Goal: Task Accomplishment & Management: Complete application form

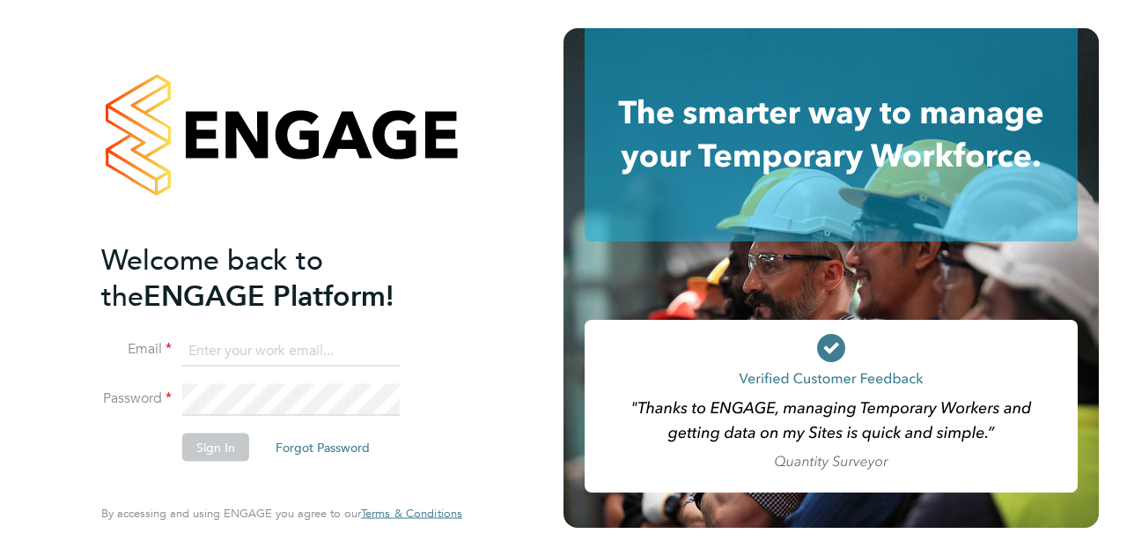
click at [230, 343] on input at bounding box center [291, 351] width 218 height 32
type input "sam.grey@vistry.co.uk"
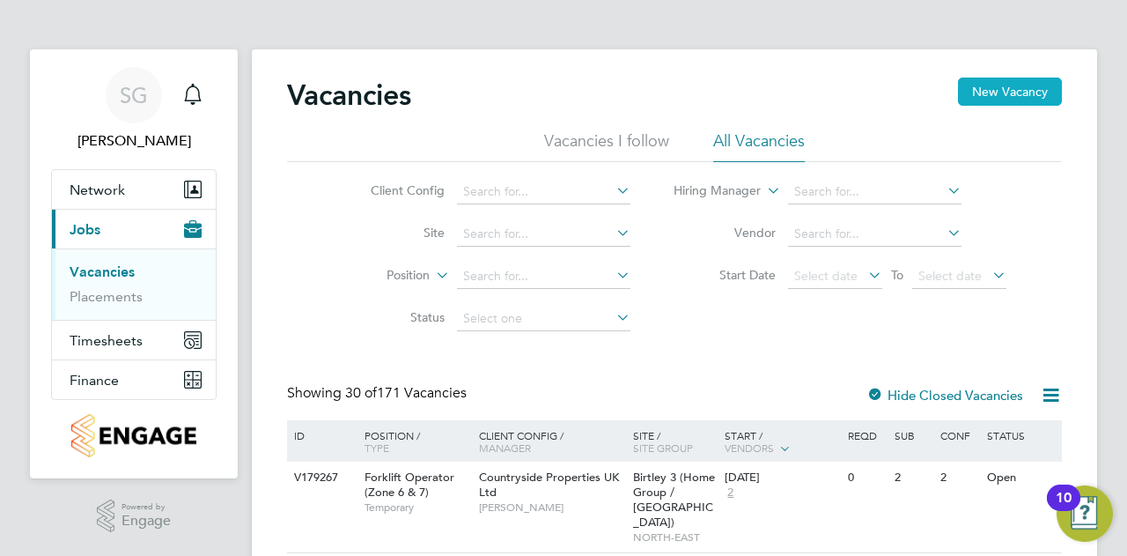
click at [1001, 89] on button "New Vacancy" at bounding box center [1010, 91] width 104 height 28
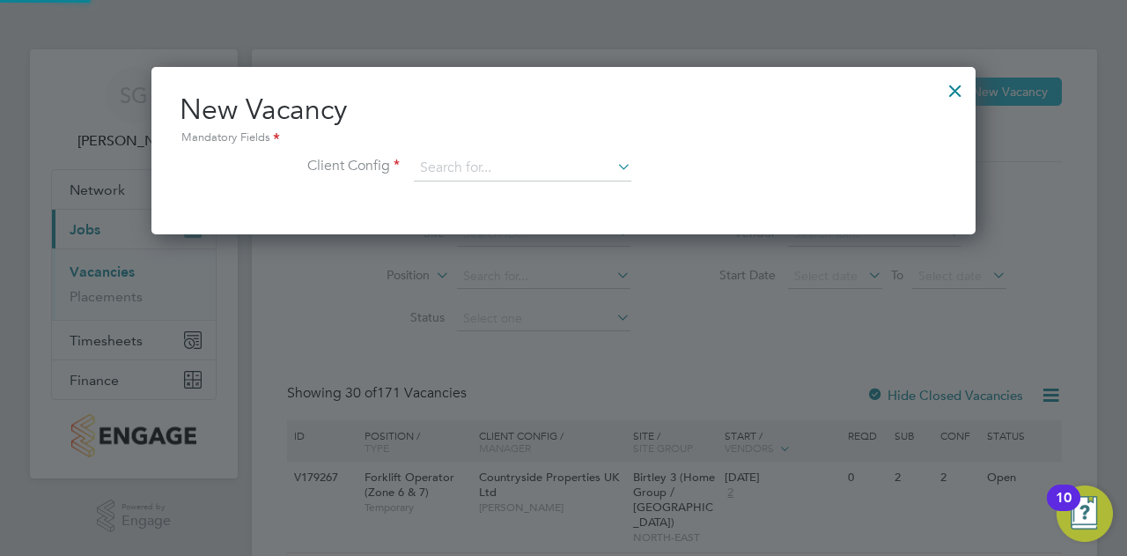
scroll to position [166, 824]
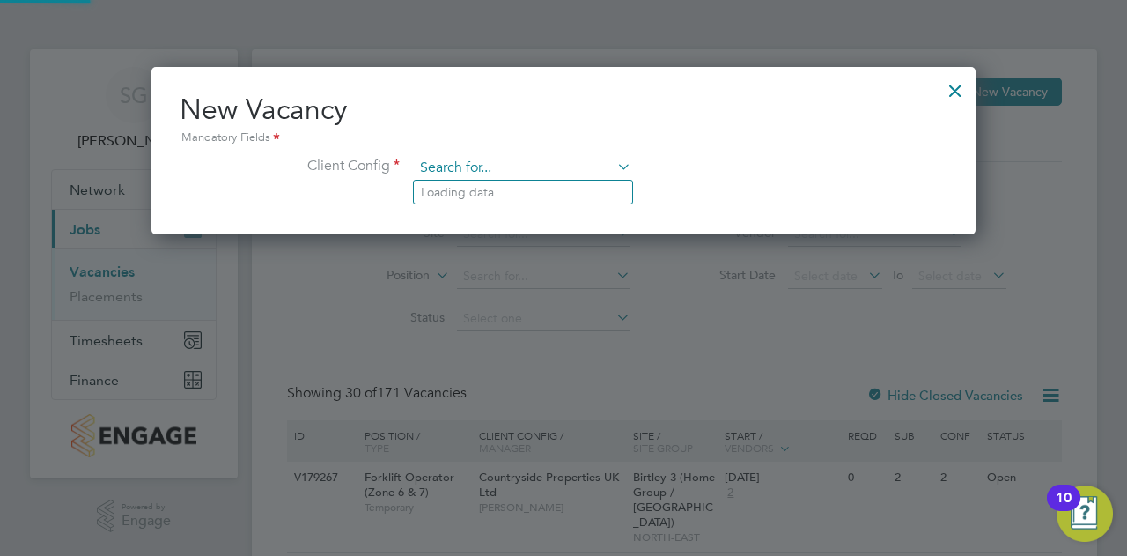
click at [448, 172] on input at bounding box center [523, 168] width 218 height 26
type input "s"
type input "c"
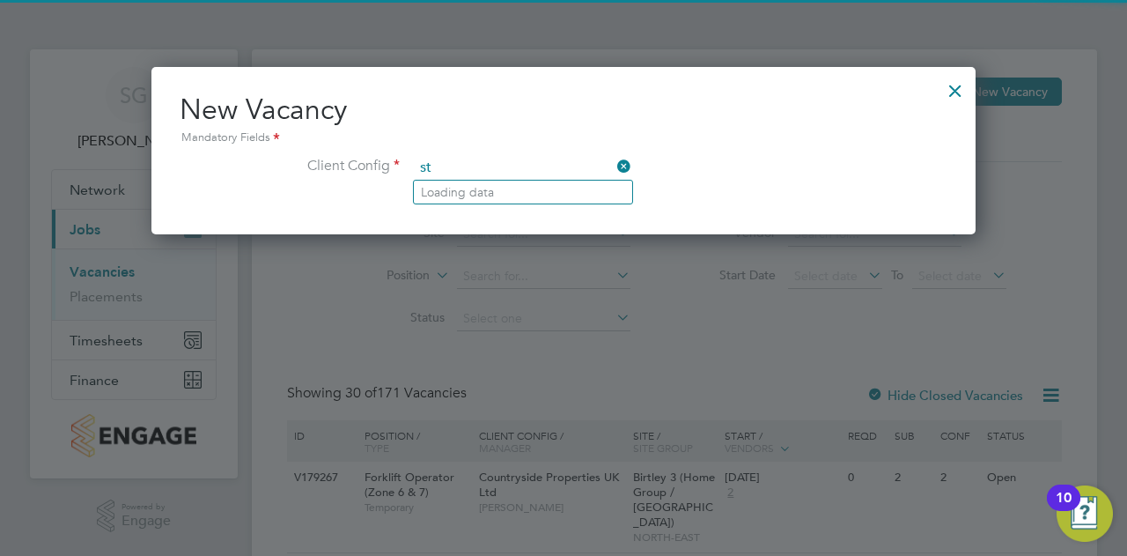
type input "s"
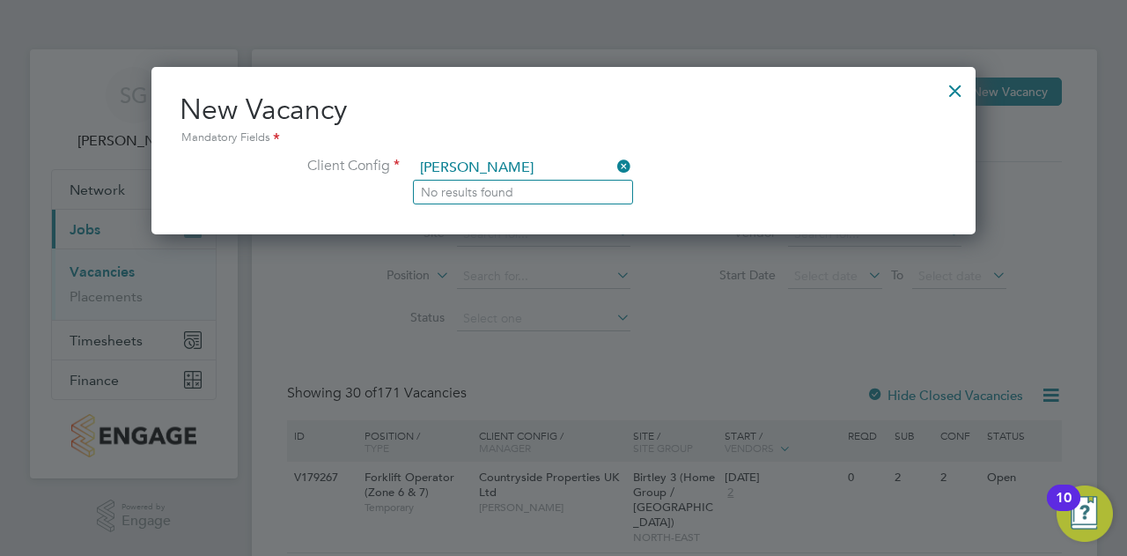
drag, startPoint x: 517, startPoint y: 159, endPoint x: 393, endPoint y: 164, distance: 124.3
click at [393, 164] on li "Client Config [PERSON_NAME]" at bounding box center [564, 177] width 768 height 44
type input "[PERSON_NAME]"
click at [946, 87] on div at bounding box center [956, 86] width 32 height 32
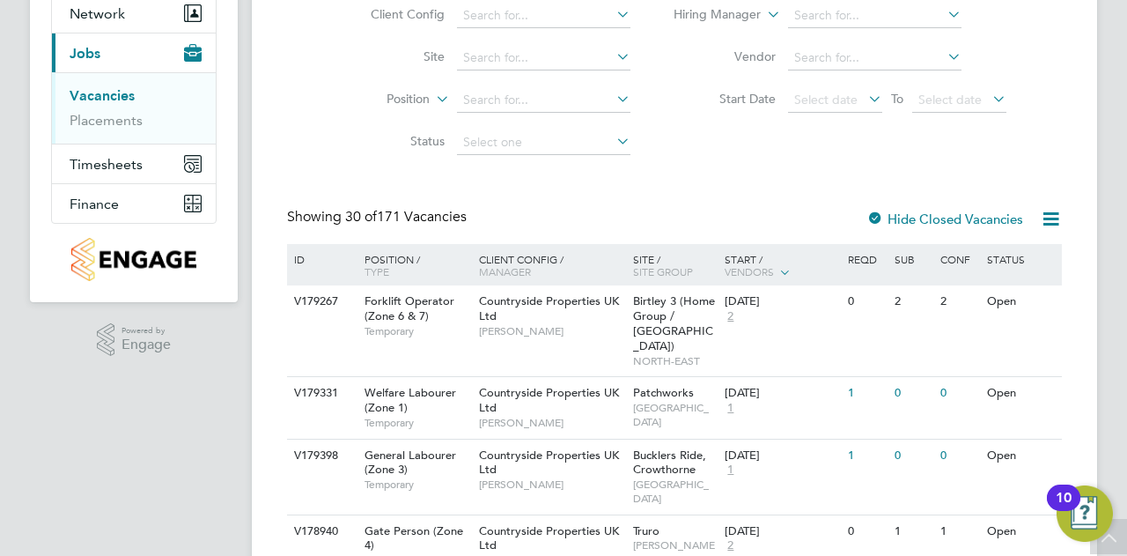
scroll to position [0, 0]
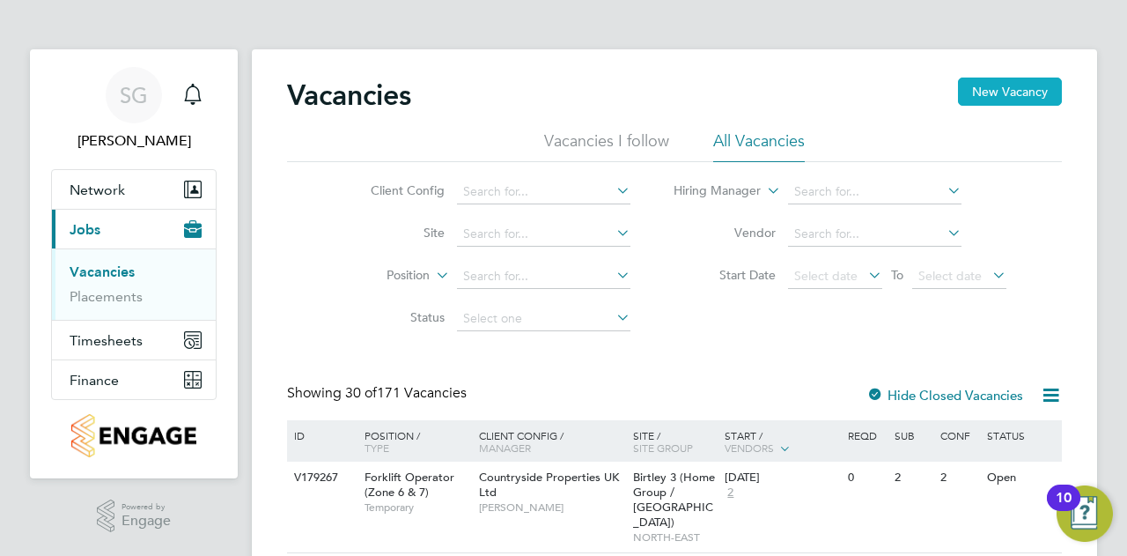
click at [970, 87] on button "New Vacancy" at bounding box center [1010, 91] width 104 height 28
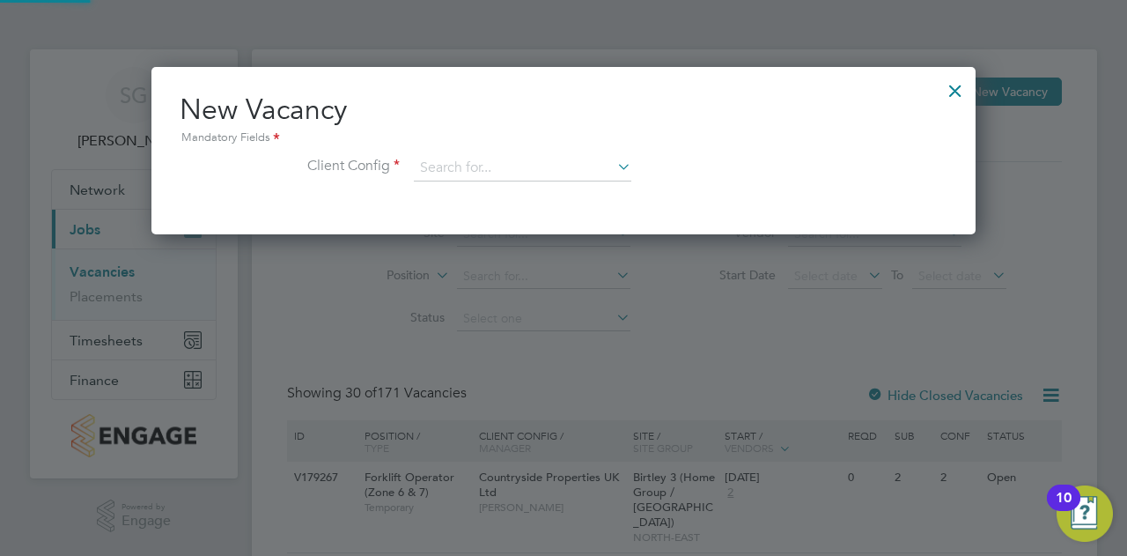
scroll to position [166, 824]
click at [613, 166] on input at bounding box center [523, 168] width 218 height 26
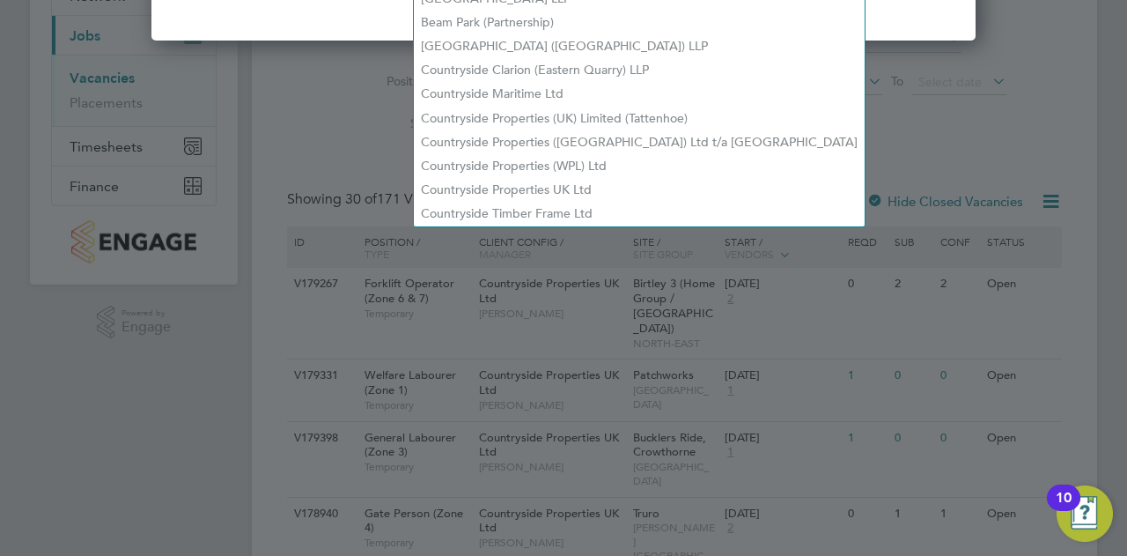
scroll to position [88, 0]
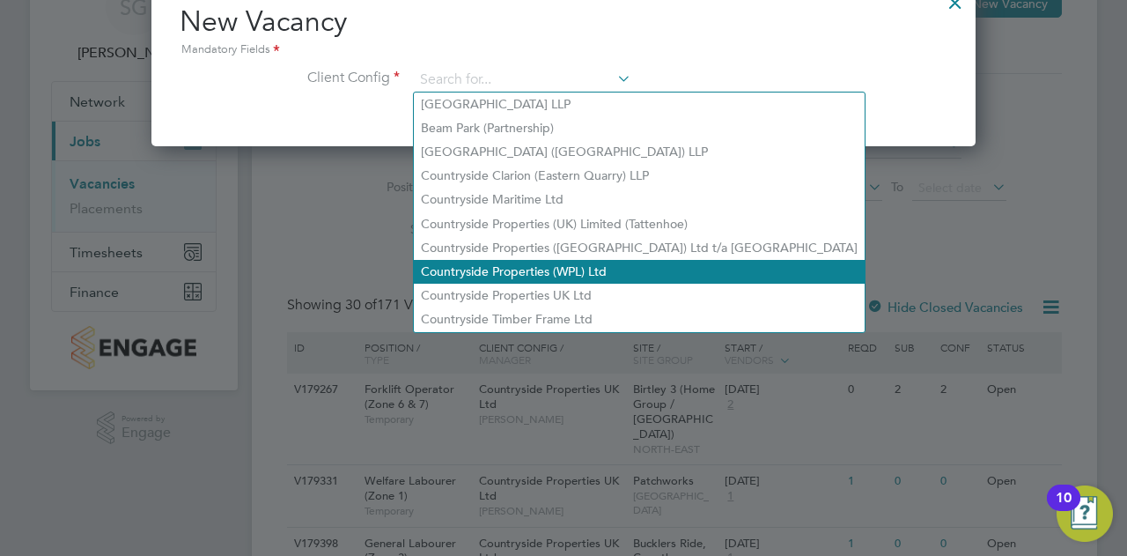
click at [500, 269] on li "Countryside Properties (WPL) Ltd" at bounding box center [639, 272] width 451 height 24
type input "Countryside Properties (WPL) Ltd"
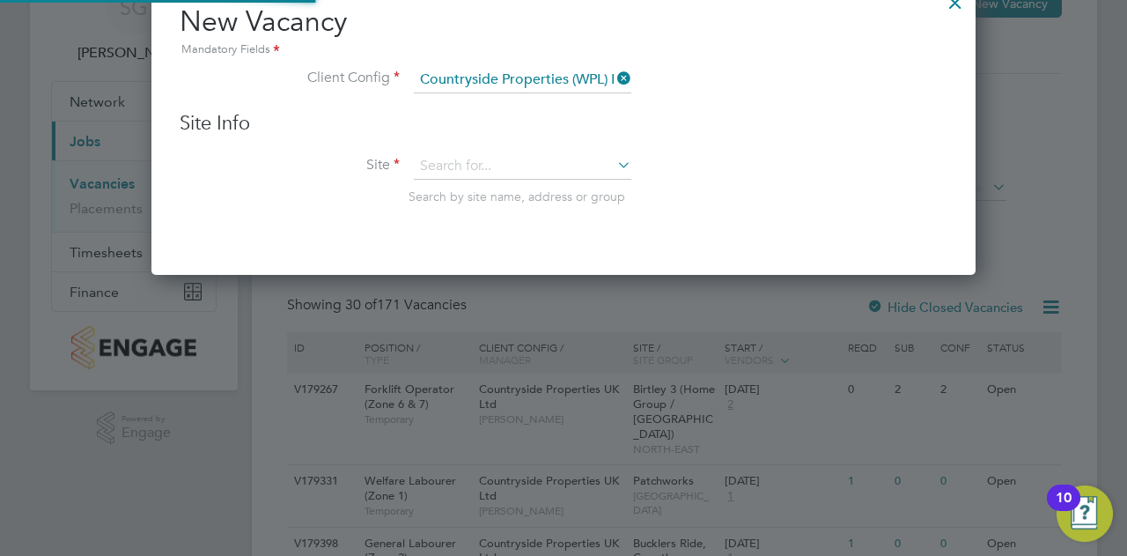
scroll to position [295, 824]
click at [465, 166] on input at bounding box center [523, 166] width 218 height 26
type input "s"
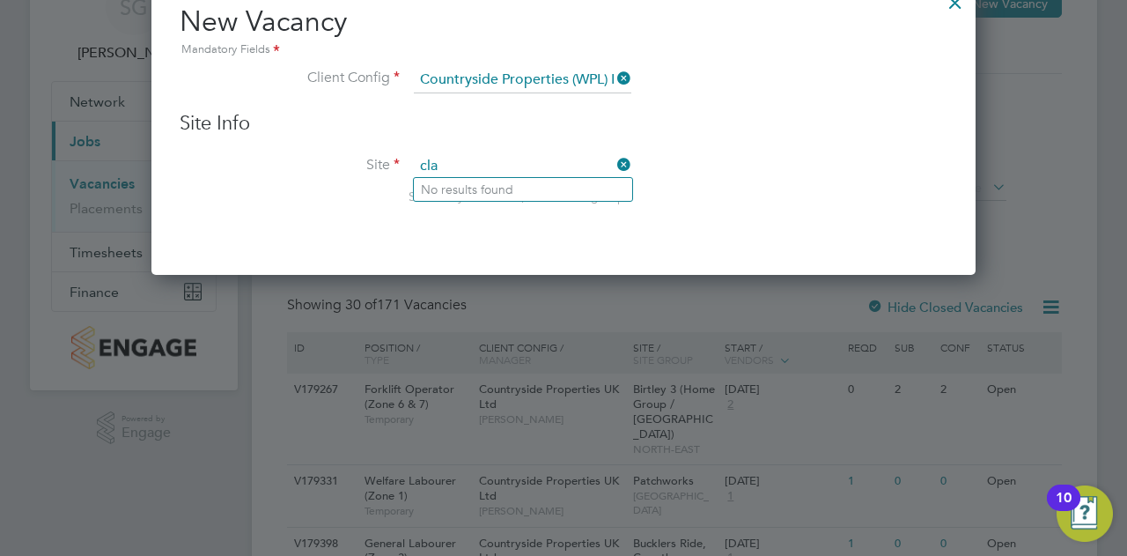
type input "cla"
click at [614, 73] on icon at bounding box center [614, 78] width 0 height 25
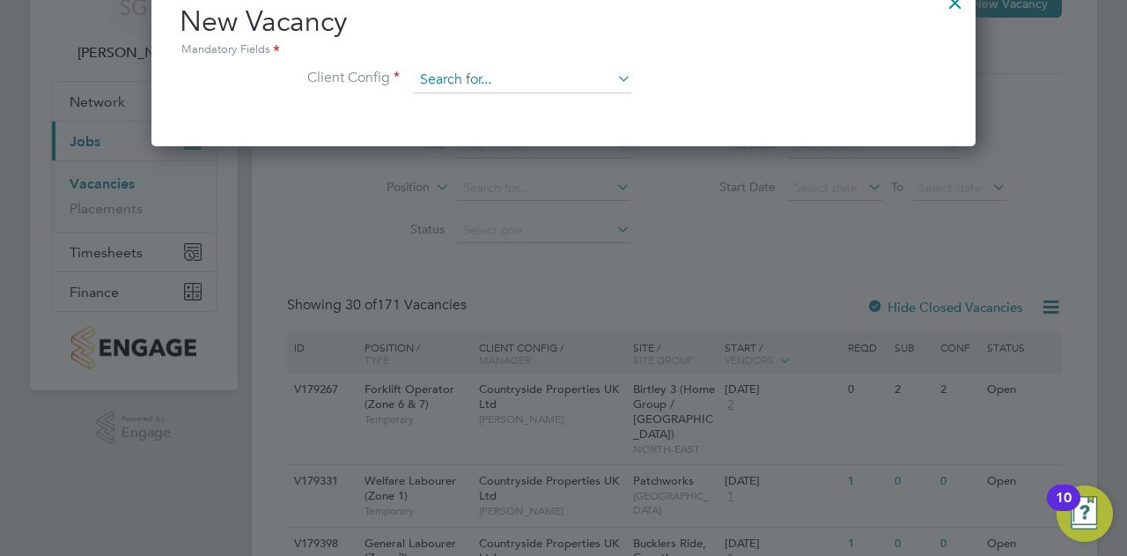
click at [544, 80] on input at bounding box center [523, 80] width 218 height 26
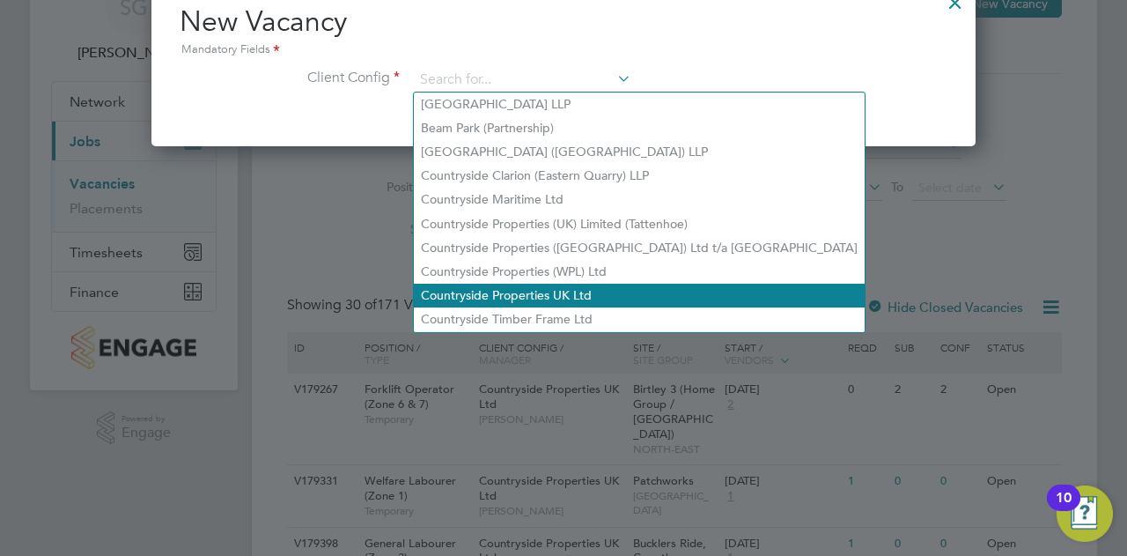
click at [518, 296] on li "Countryside Properties UK Ltd" at bounding box center [639, 296] width 451 height 24
type input "Countryside Properties UK Ltd"
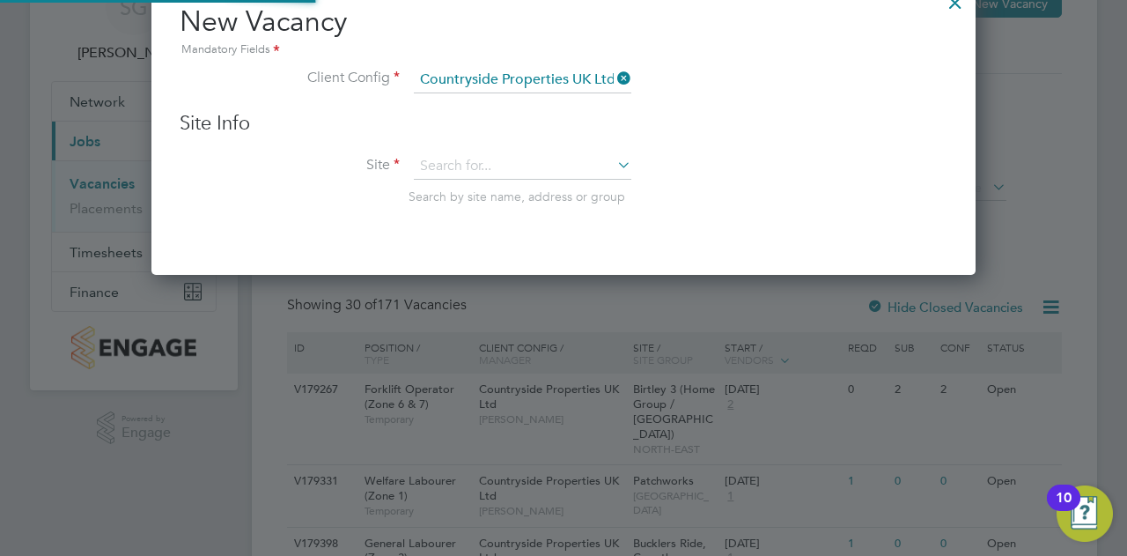
scroll to position [295, 824]
click at [456, 161] on input at bounding box center [523, 166] width 218 height 26
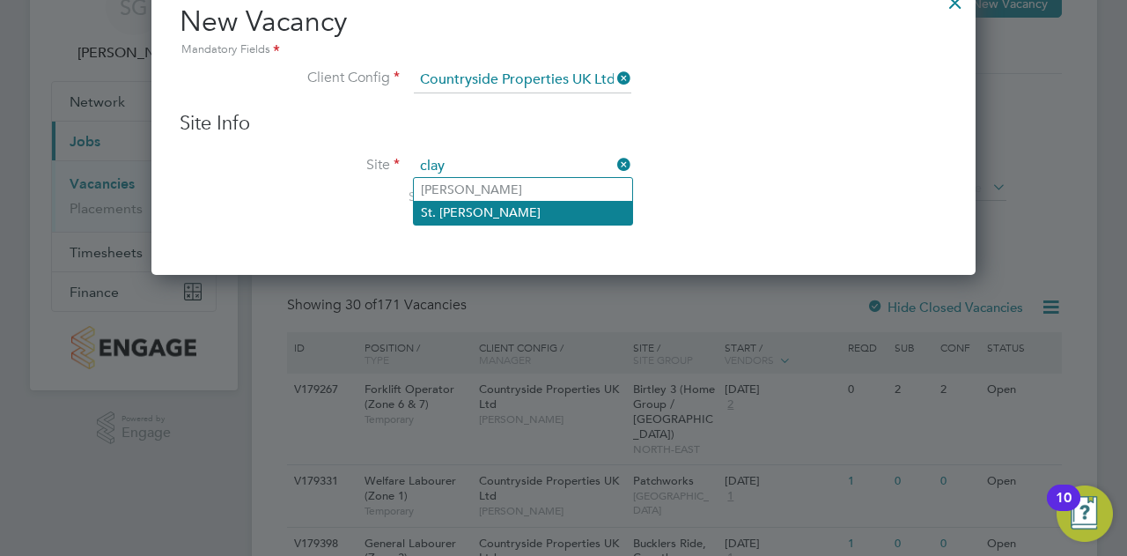
click at [486, 219] on li "St. [PERSON_NAME]" at bounding box center [523, 212] width 218 height 23
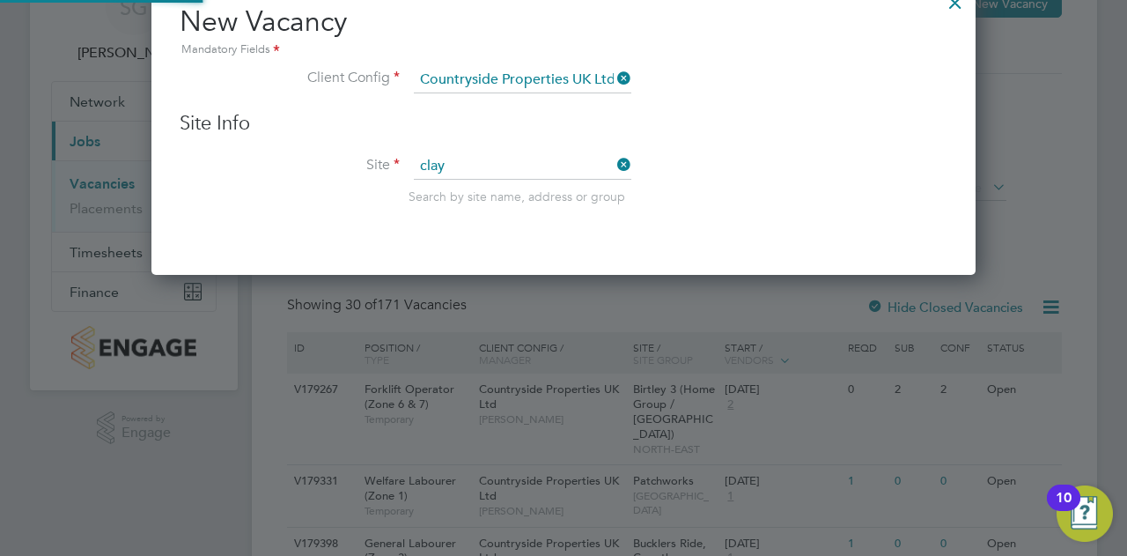
type input "St. [PERSON_NAME]"
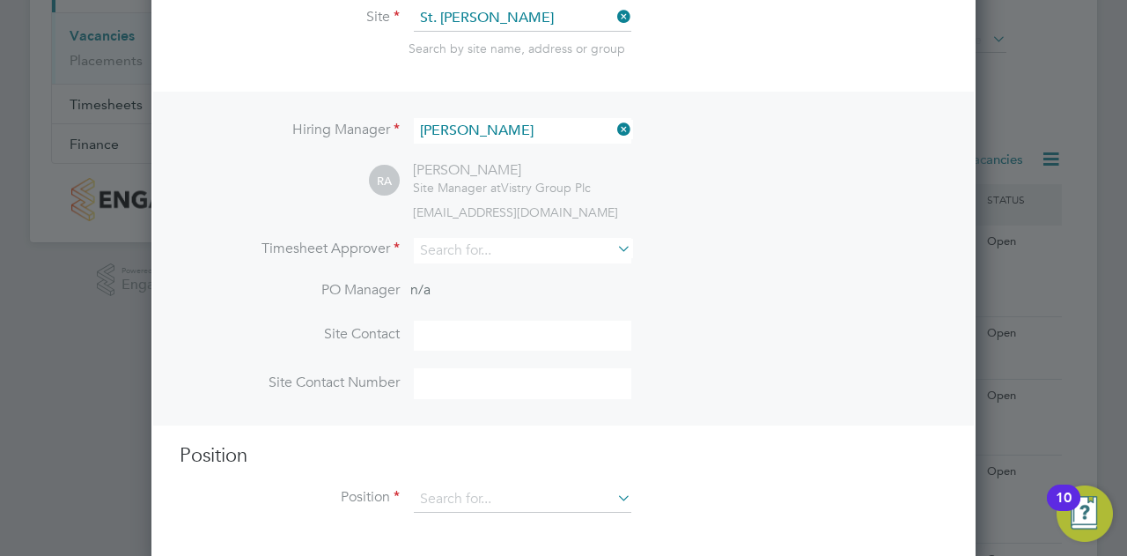
scroll to position [264, 0]
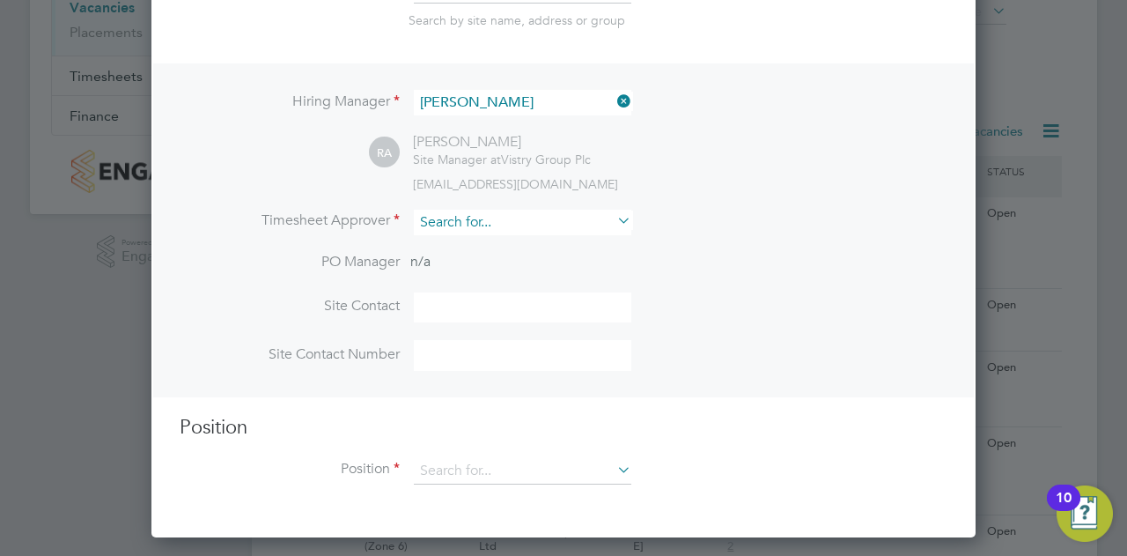
click at [597, 221] on input at bounding box center [523, 223] width 218 height 26
click at [450, 282] on li "Cal um Madden" at bounding box center [523, 293] width 218 height 24
type input "[PERSON_NAME]"
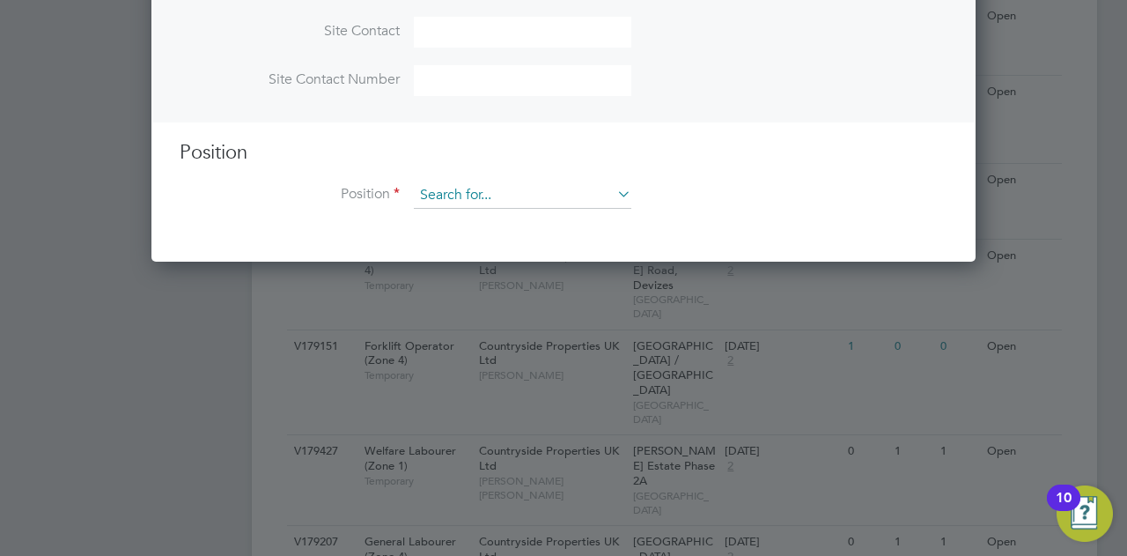
scroll to position [616, 0]
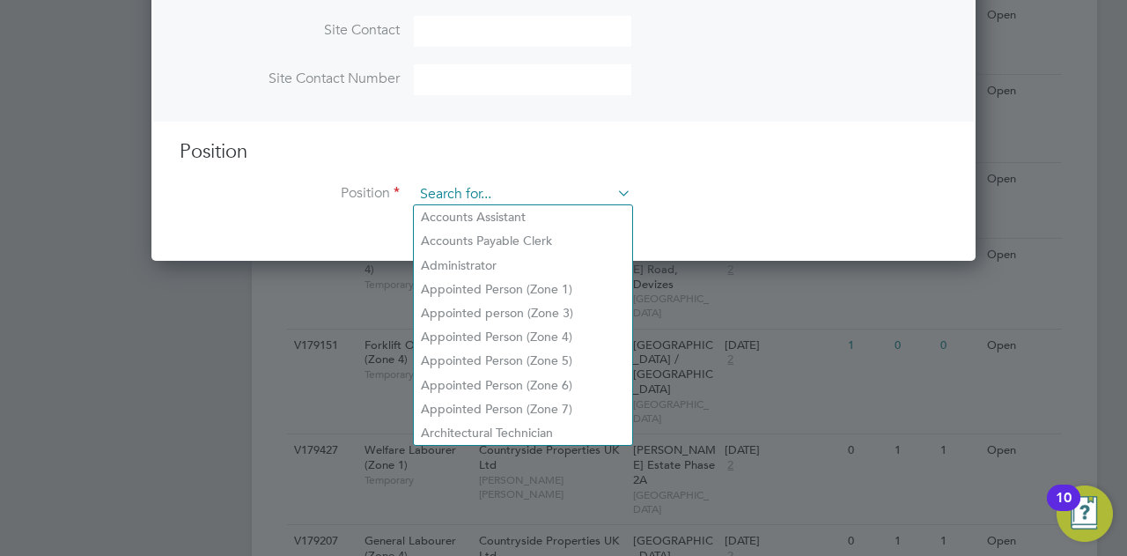
click at [521, 191] on input at bounding box center [523, 194] width 218 height 26
click at [476, 356] on li "Appointed Person (Zone 5)" at bounding box center [523, 361] width 218 height 24
type input "Appointed Person (Zone 5)"
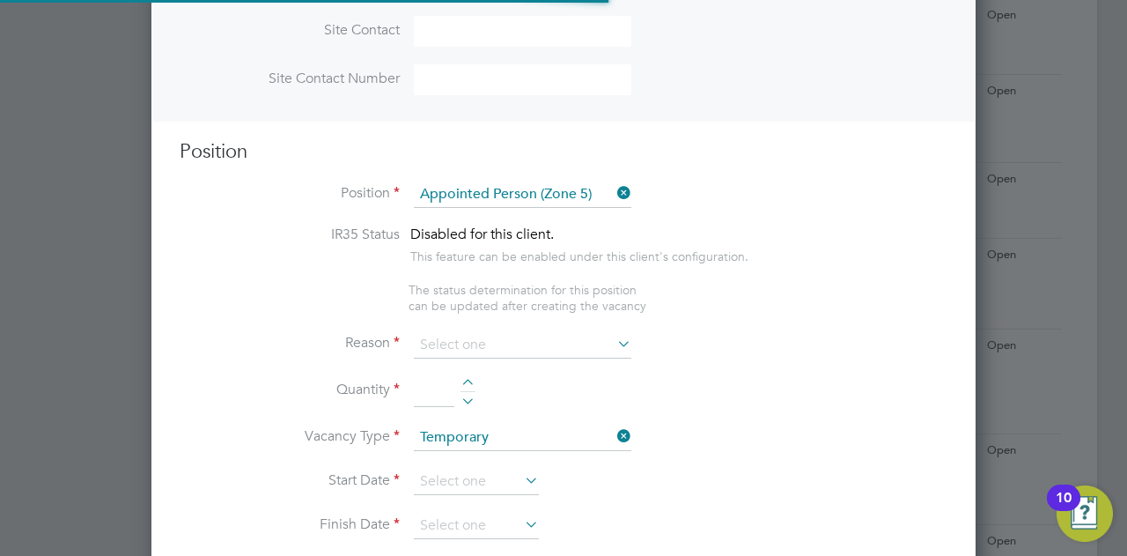
type textarea "- The Appointed Person (AP) shall ensure that the Construction Phase Lifting Pl…"
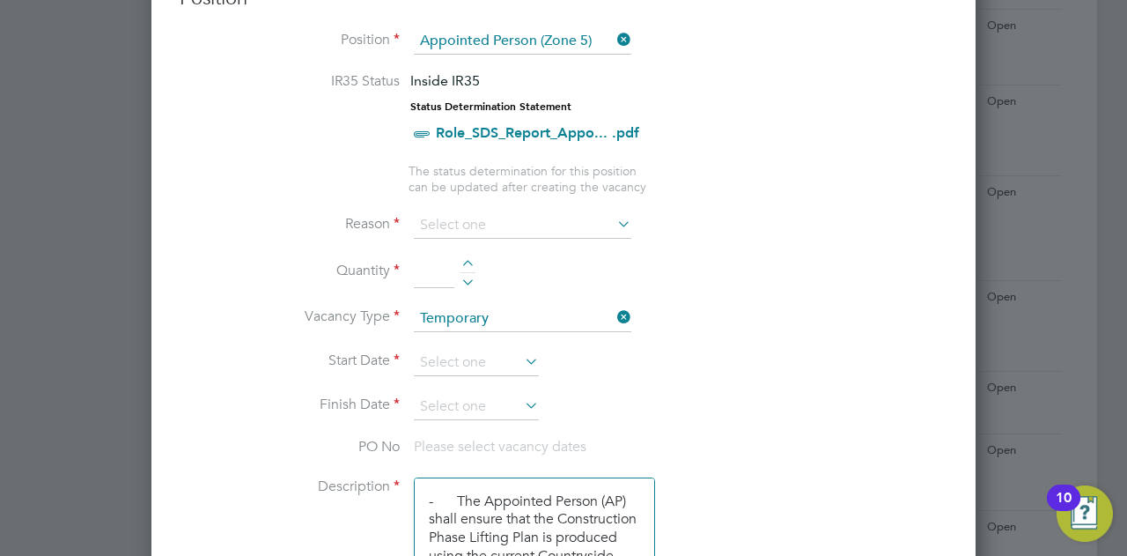
scroll to position [881, 0]
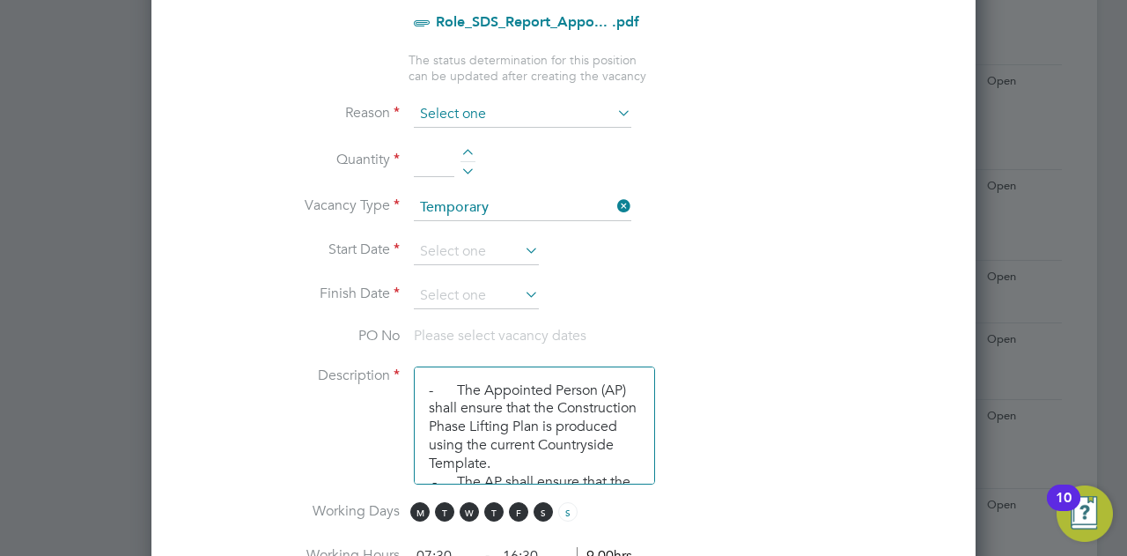
click at [482, 114] on input at bounding box center [523, 114] width 218 height 26
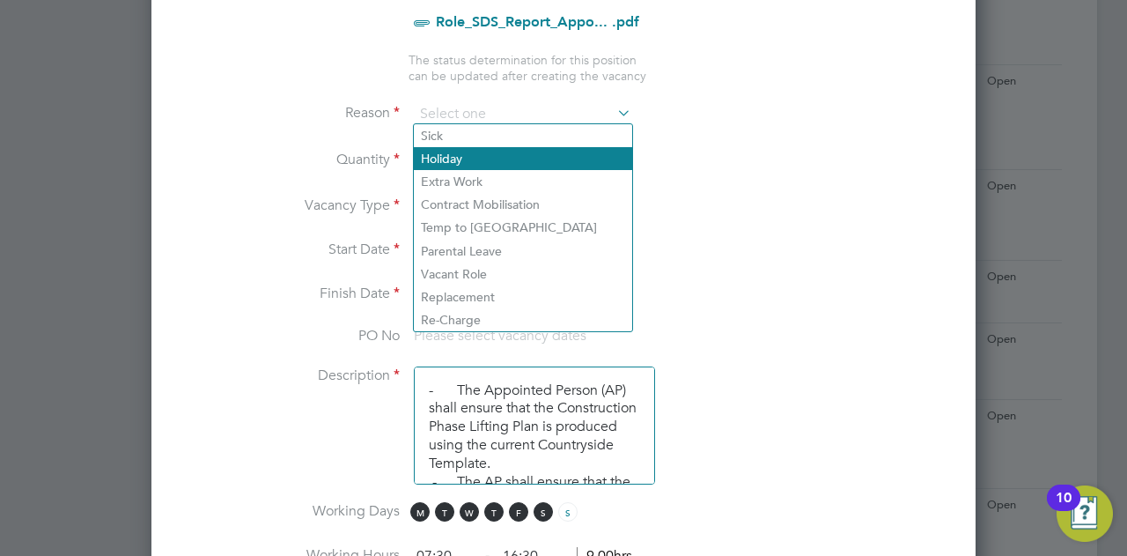
click at [454, 153] on li "Holiday" at bounding box center [523, 158] width 218 height 23
type input "Holiday"
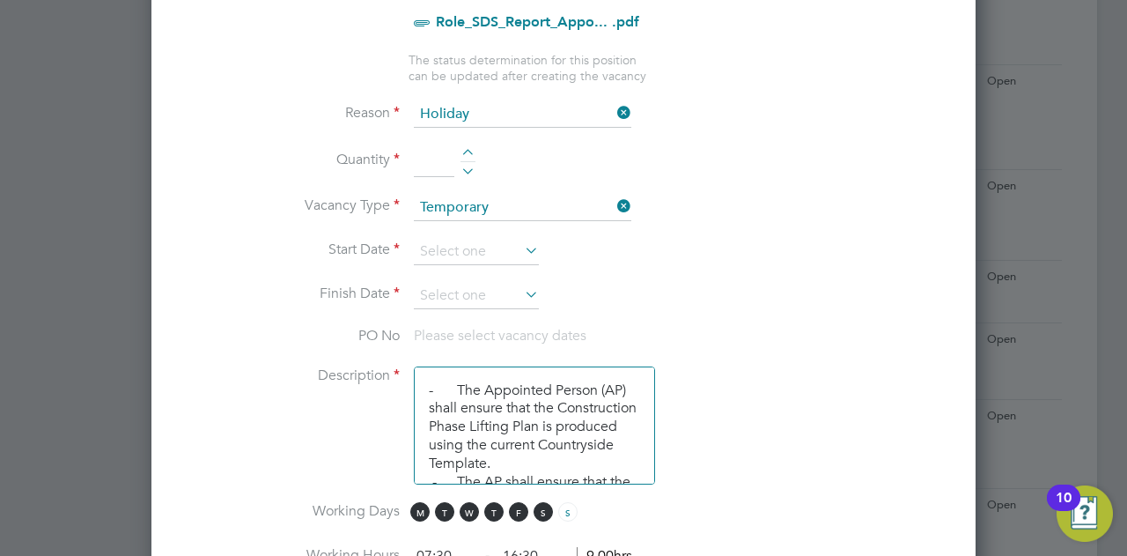
click at [469, 149] on div at bounding box center [468, 155] width 15 height 12
type input "1"
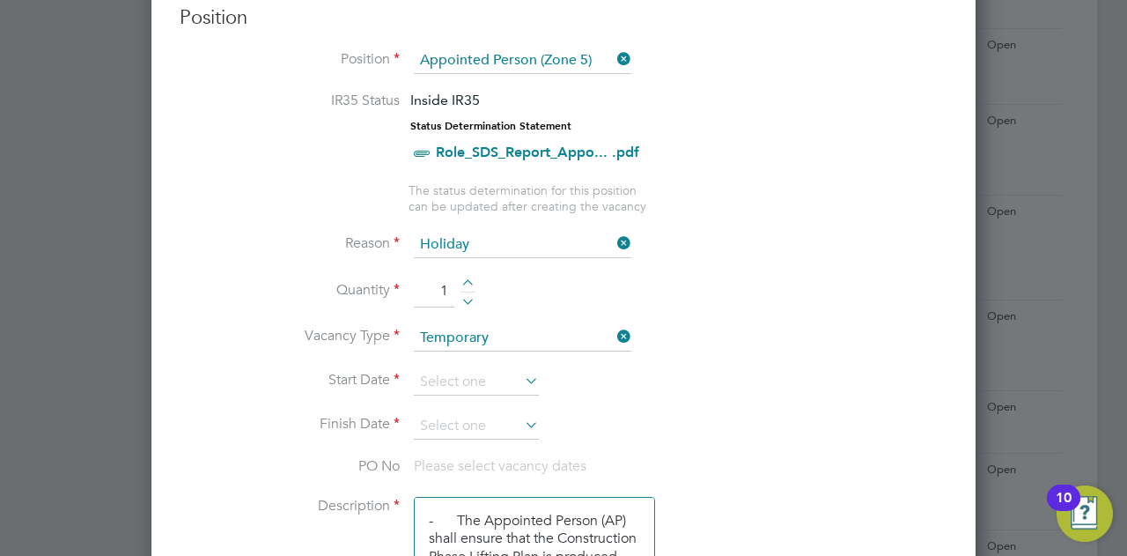
scroll to position [705, 0]
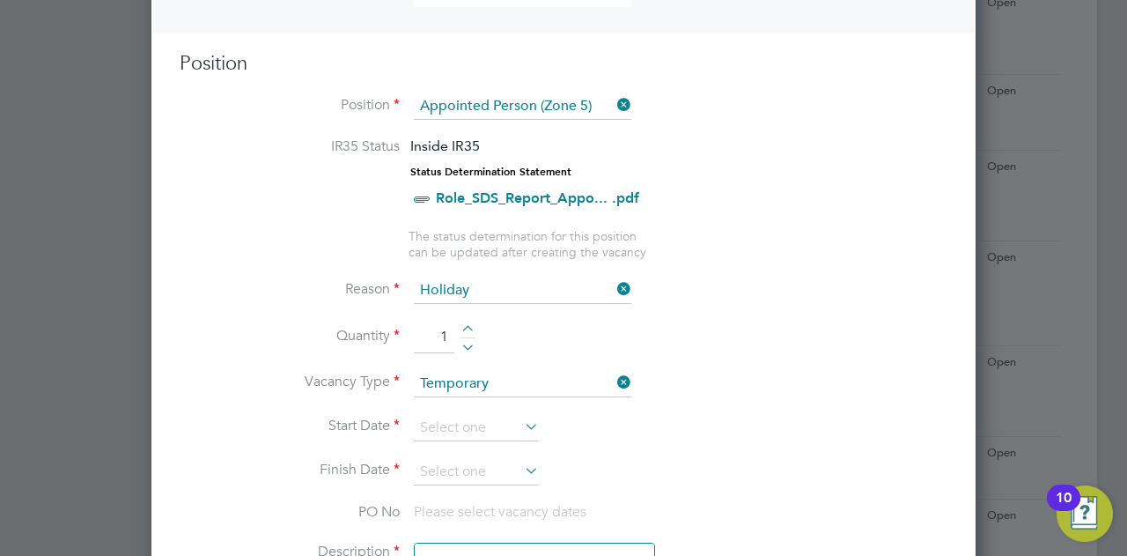
click at [614, 105] on icon at bounding box center [614, 104] width 0 height 25
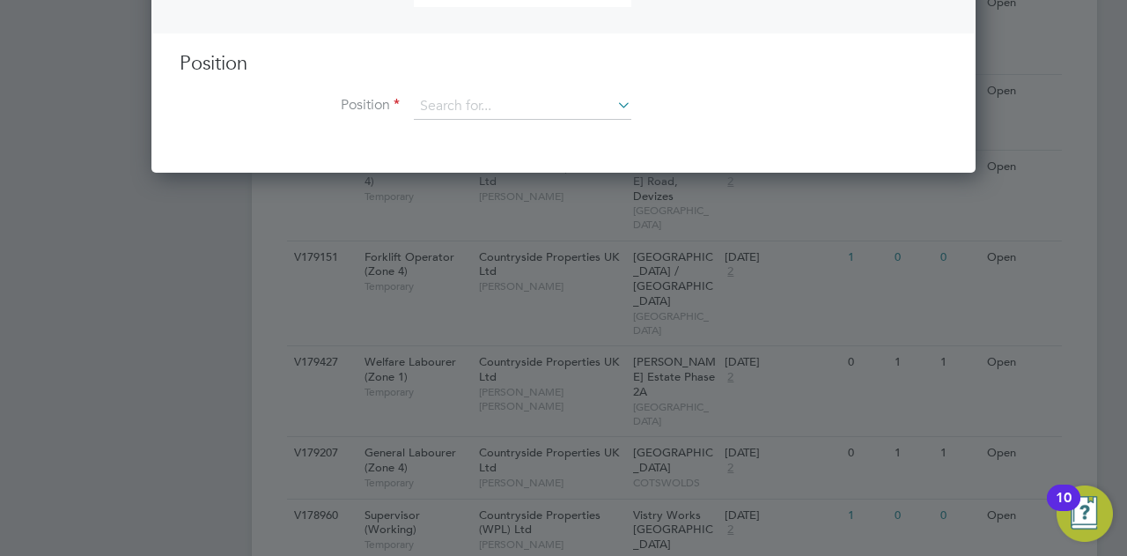
scroll to position [9, 9]
click at [515, 109] on input at bounding box center [523, 106] width 218 height 26
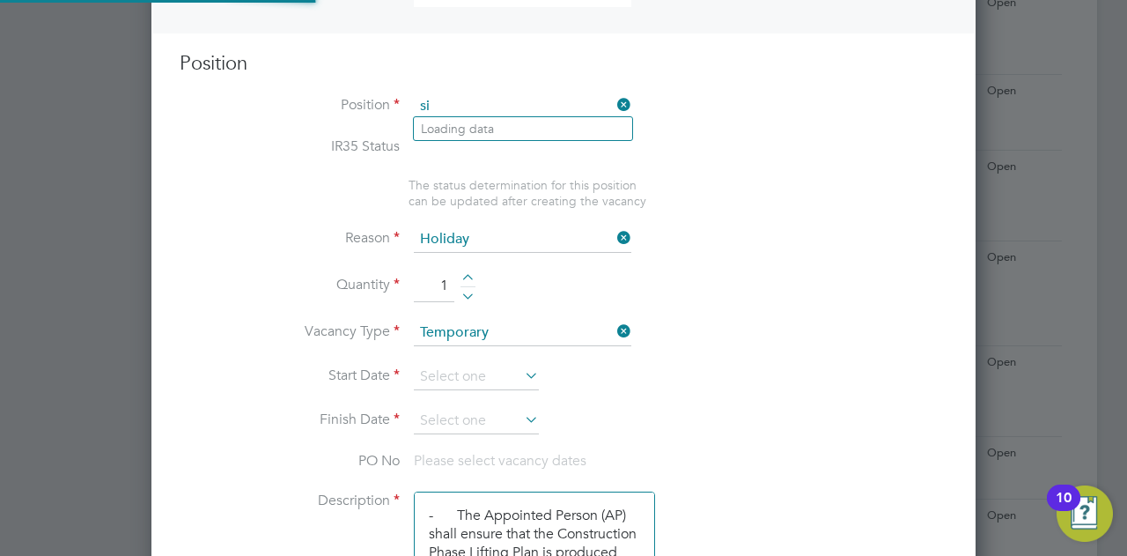
scroll to position [52, 92]
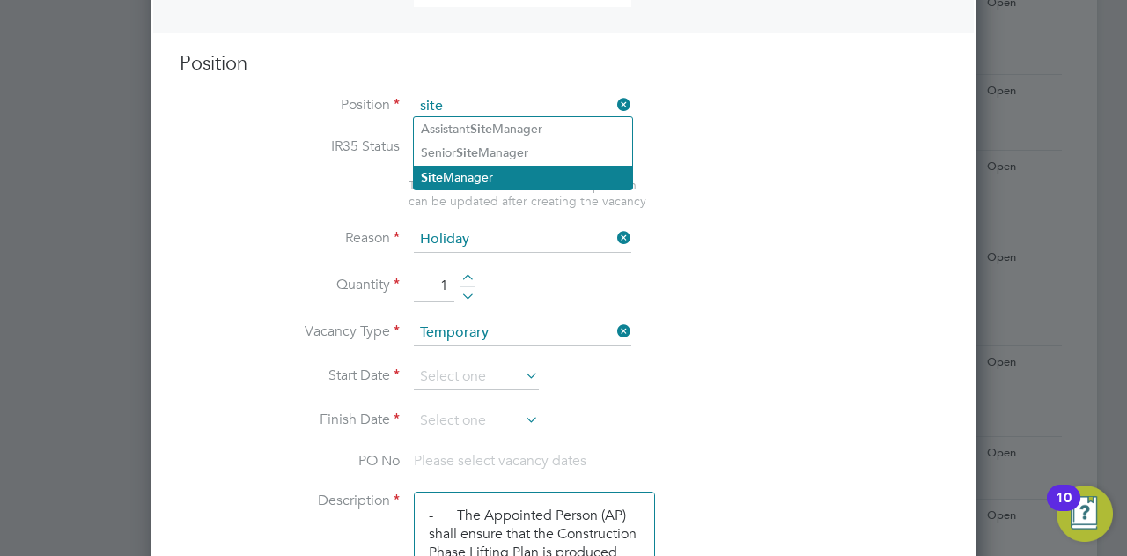
click at [501, 170] on li "Site Manager" at bounding box center [523, 178] width 218 height 24
type input "Site Manager"
type textarea "• Loremip dolo sitam con adipisc eli se doeiusmodt inci utl etdolore magnaaliqu…"
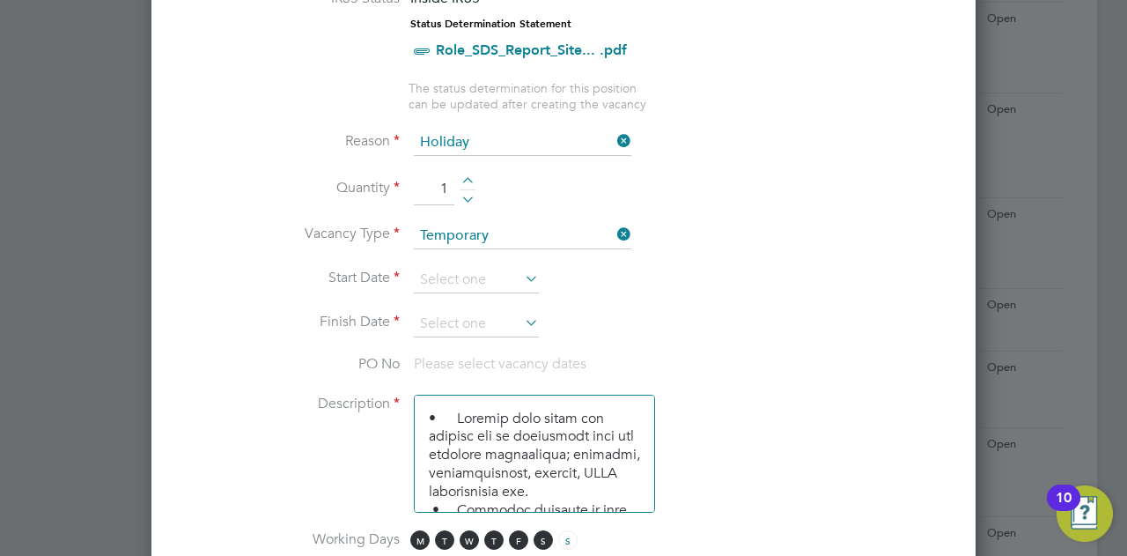
scroll to position [881, 0]
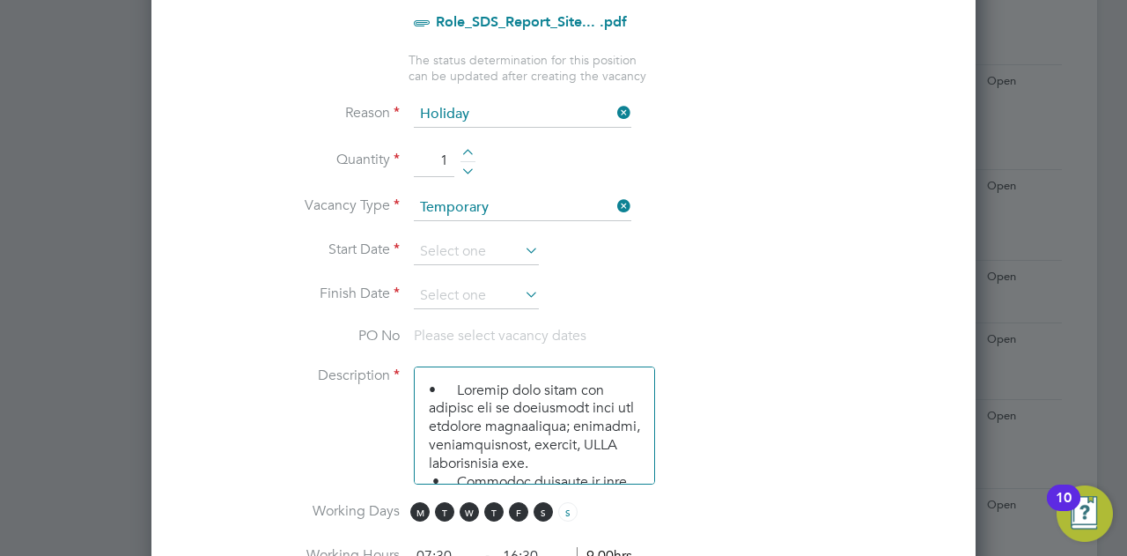
click at [521, 240] on icon at bounding box center [521, 250] width 0 height 25
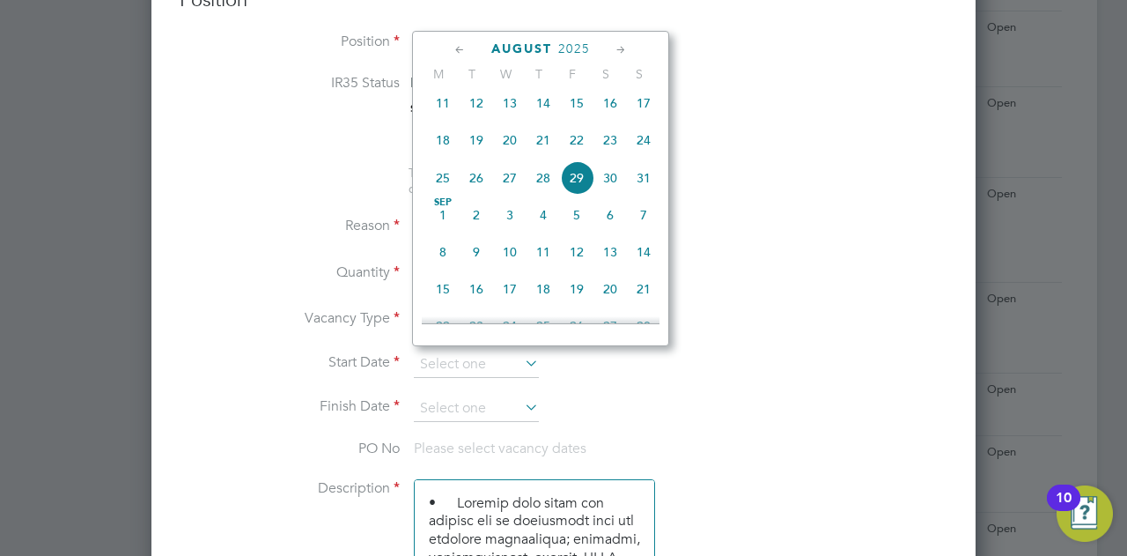
scroll to position [705, 0]
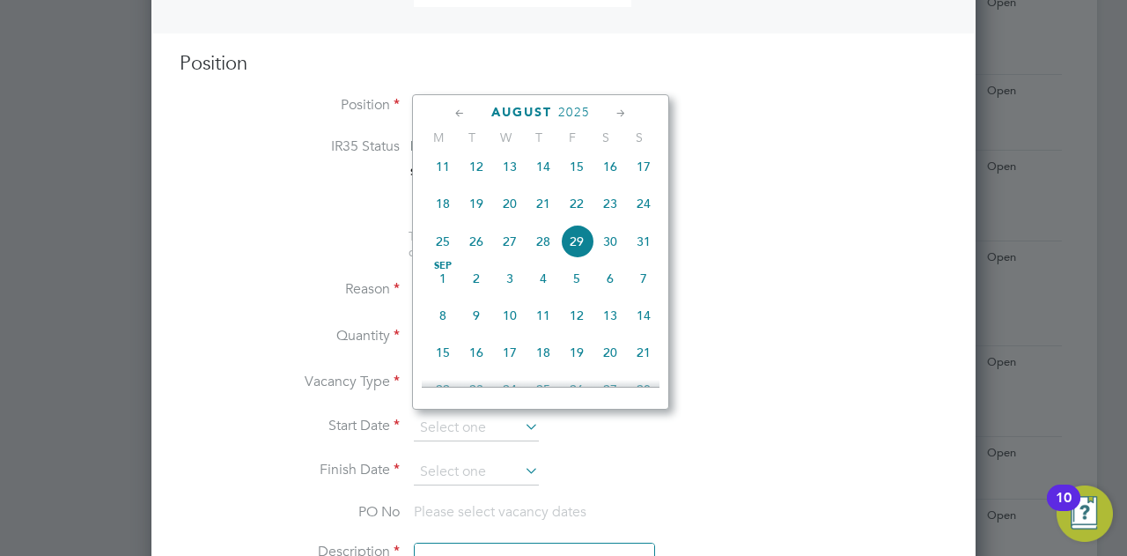
click at [444, 284] on span "[DATE]" at bounding box center [442, 278] width 33 height 33
type input "[DATE]"
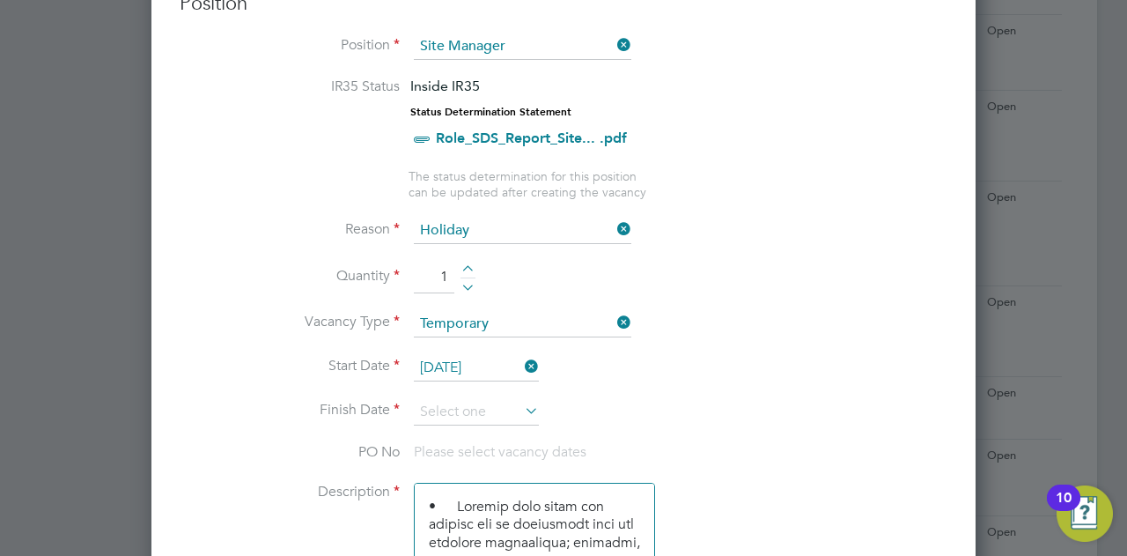
scroll to position [793, 0]
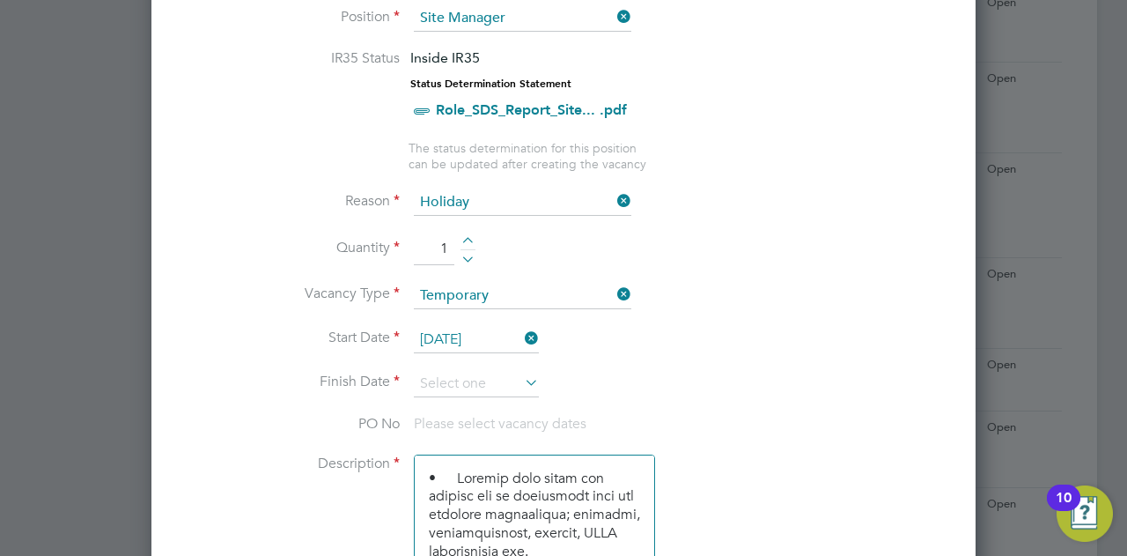
click at [521, 380] on icon at bounding box center [521, 382] width 0 height 25
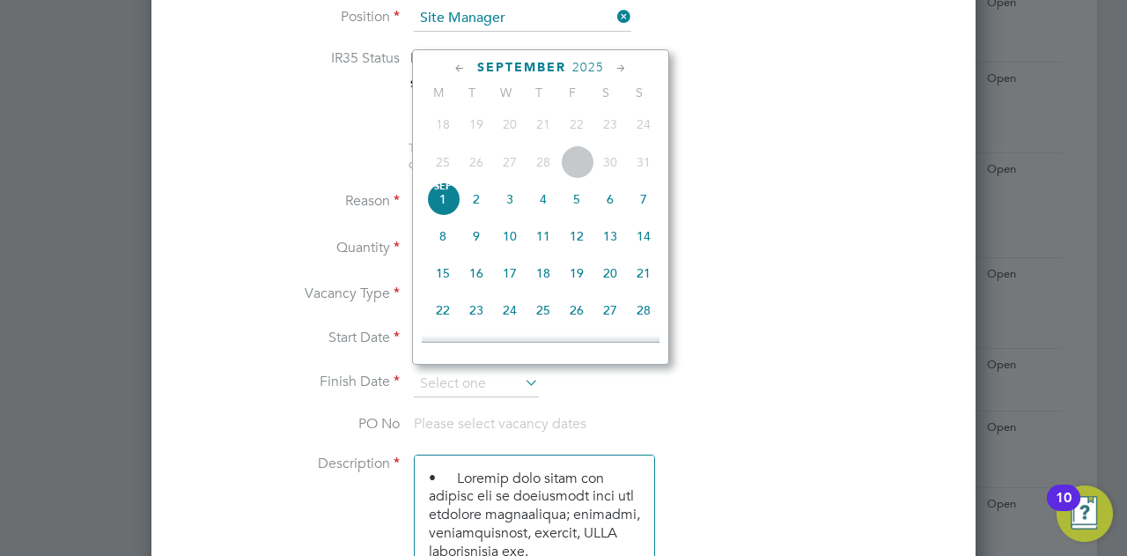
click at [578, 244] on span "12" at bounding box center [576, 235] width 33 height 33
type input "[DATE]"
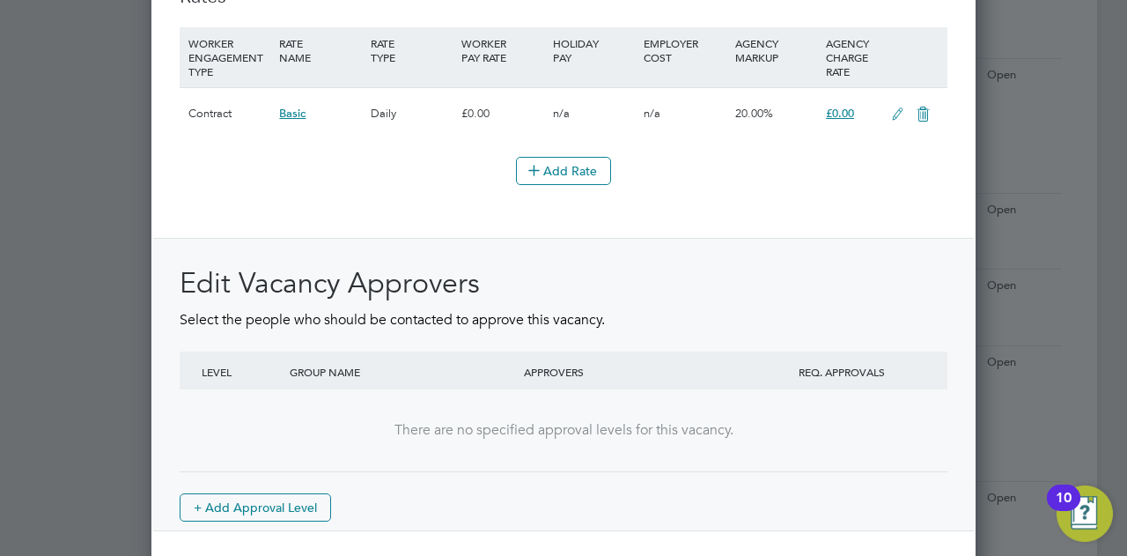
scroll to position [2135, 0]
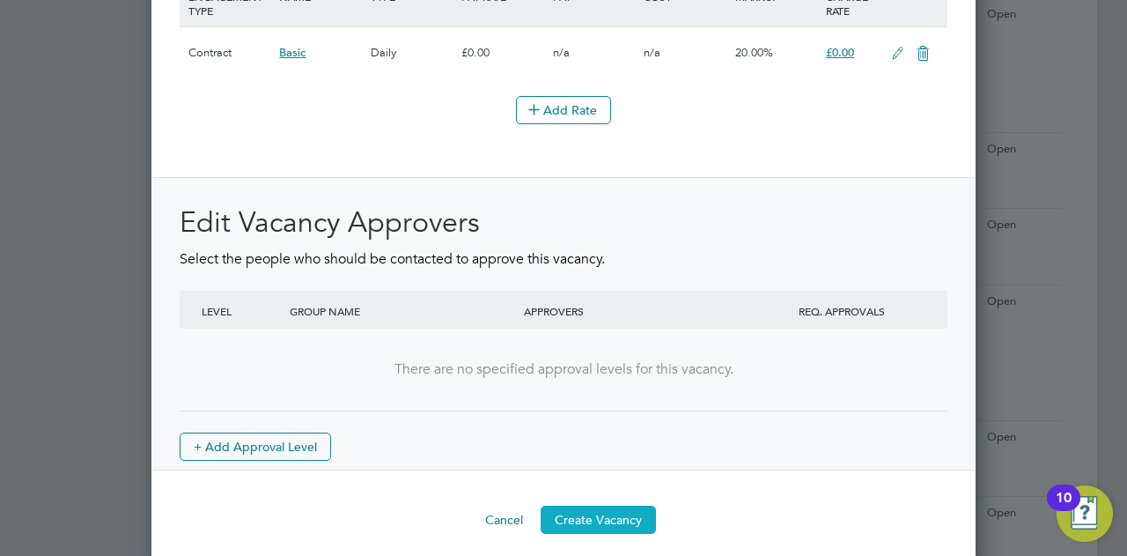
click at [584, 507] on button "Create Vacancy" at bounding box center [598, 519] width 115 height 28
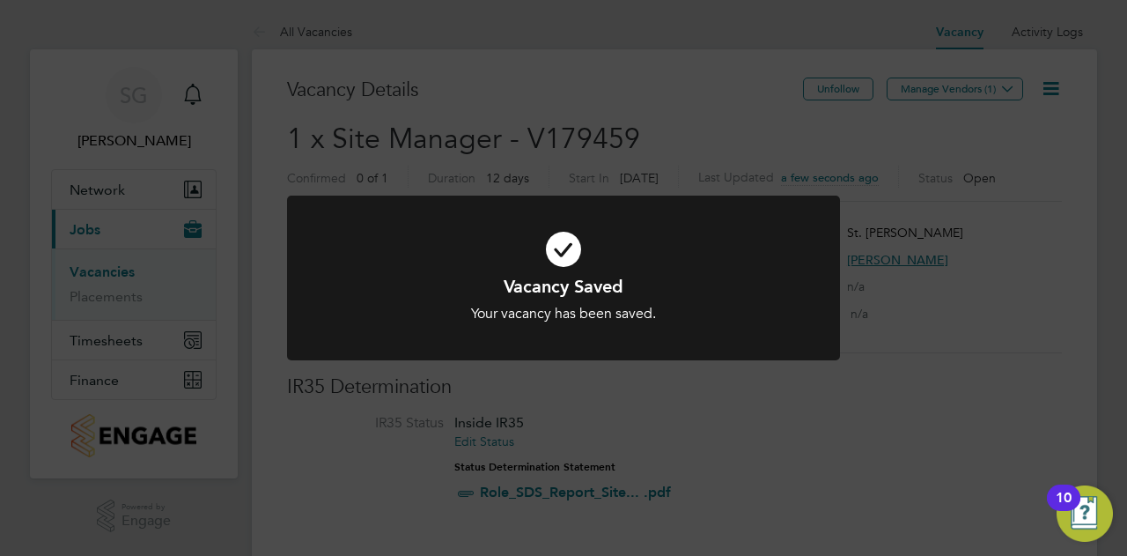
click at [960, 145] on div "Vacancy Saved Your vacancy has been saved. Cancel Okay" at bounding box center [563, 278] width 1127 height 556
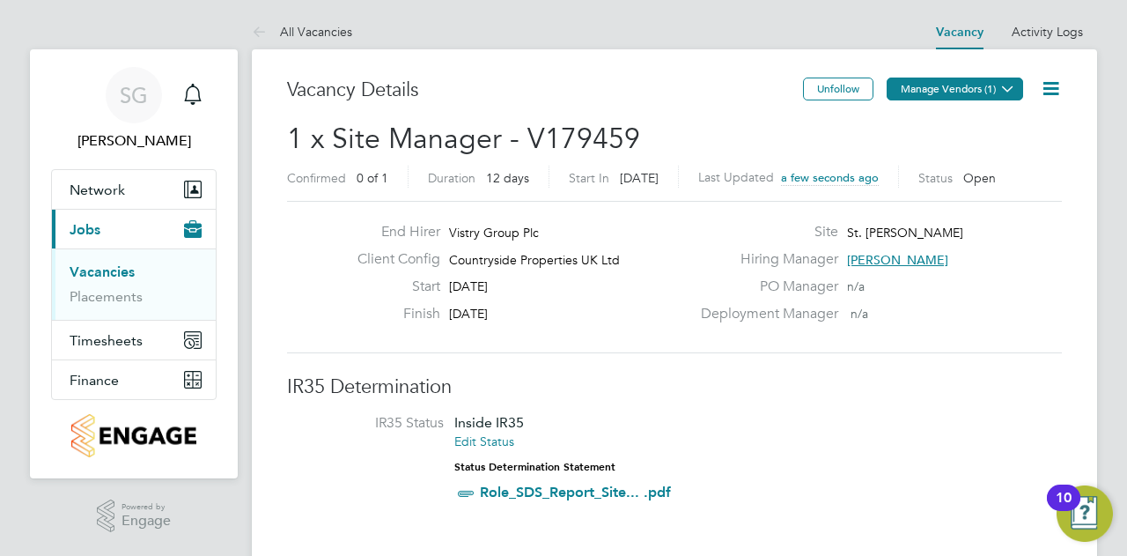
click at [980, 86] on button "Manage Vendors (1)" at bounding box center [955, 88] width 137 height 23
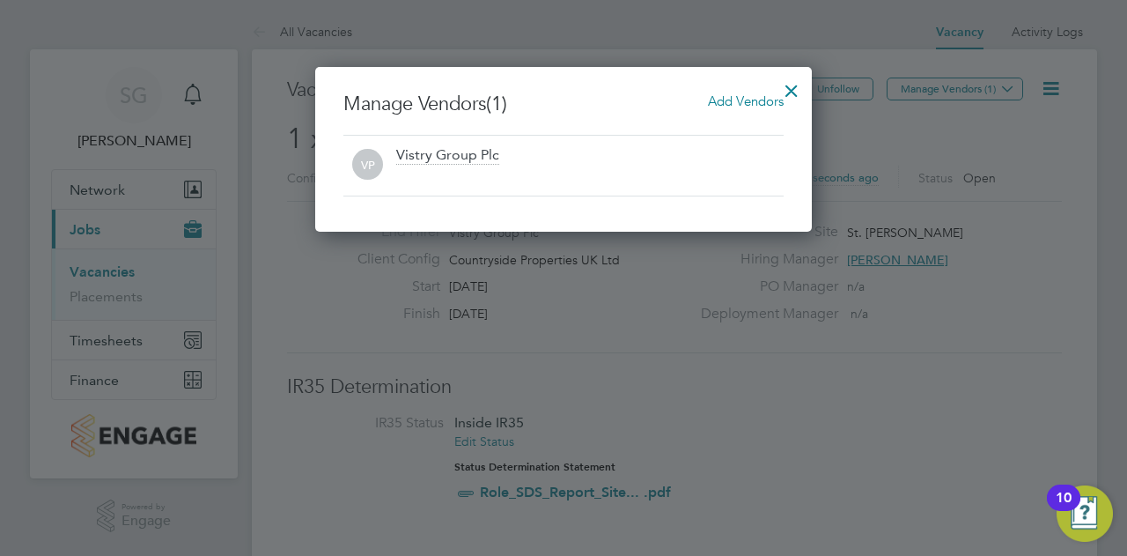
click at [734, 105] on span "Add Vendors" at bounding box center [746, 100] width 76 height 17
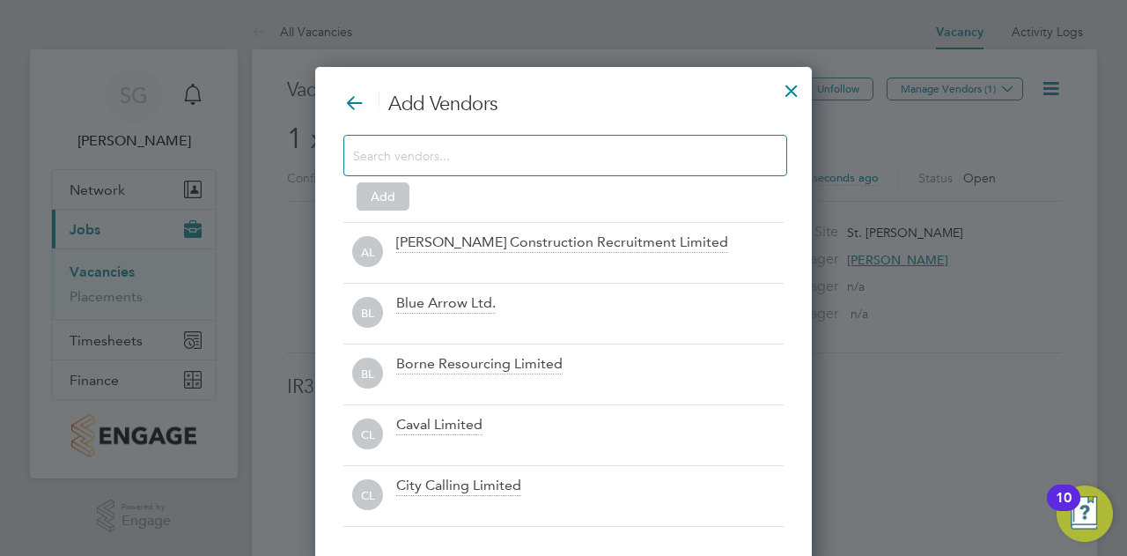
click at [430, 157] on input at bounding box center [551, 155] width 396 height 23
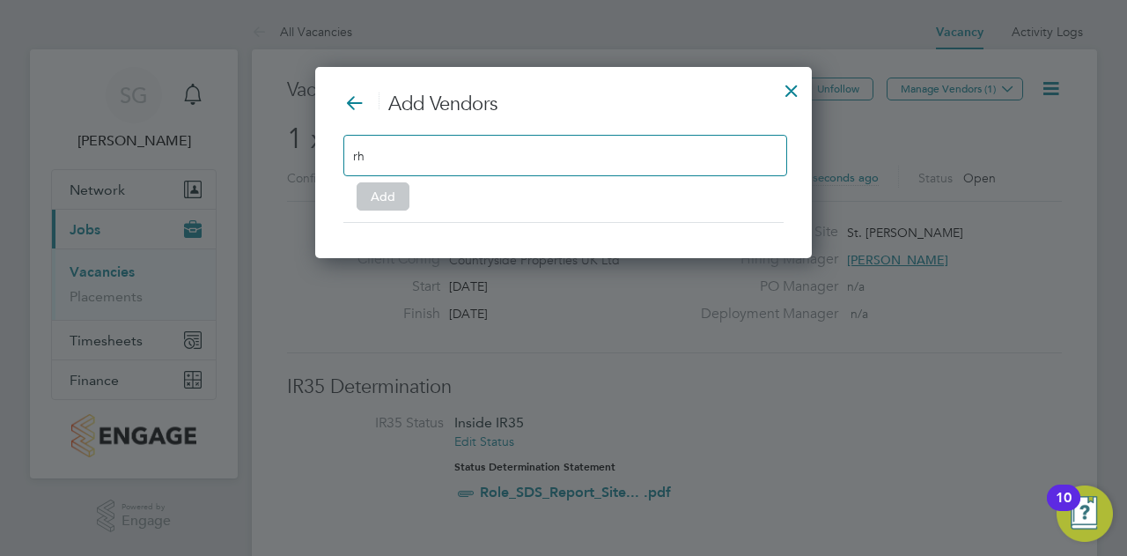
type input "r"
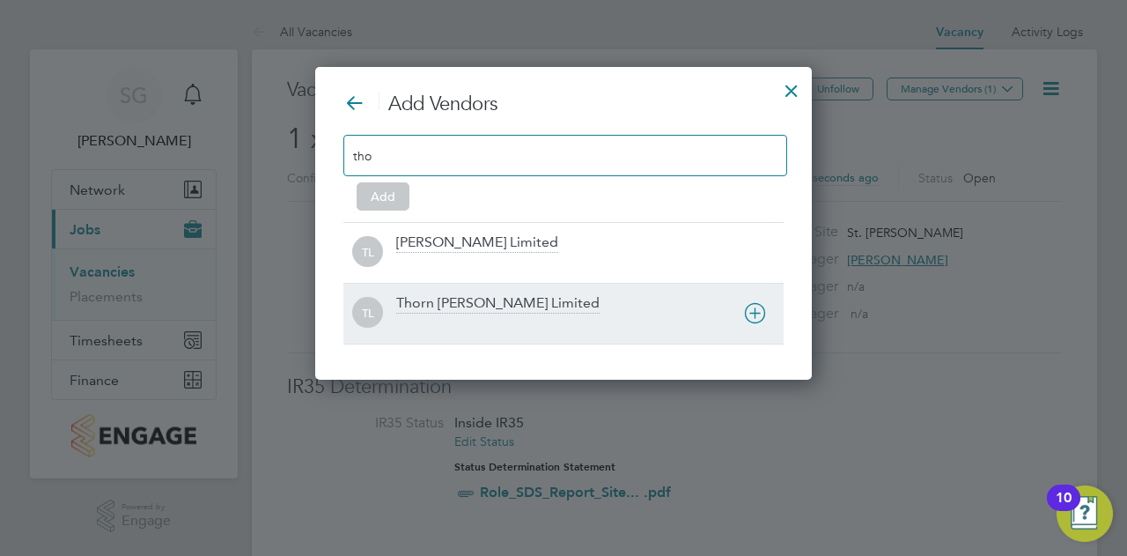
type input "tho"
click at [408, 302] on div "Thorn [PERSON_NAME] Limited" at bounding box center [497, 303] width 203 height 19
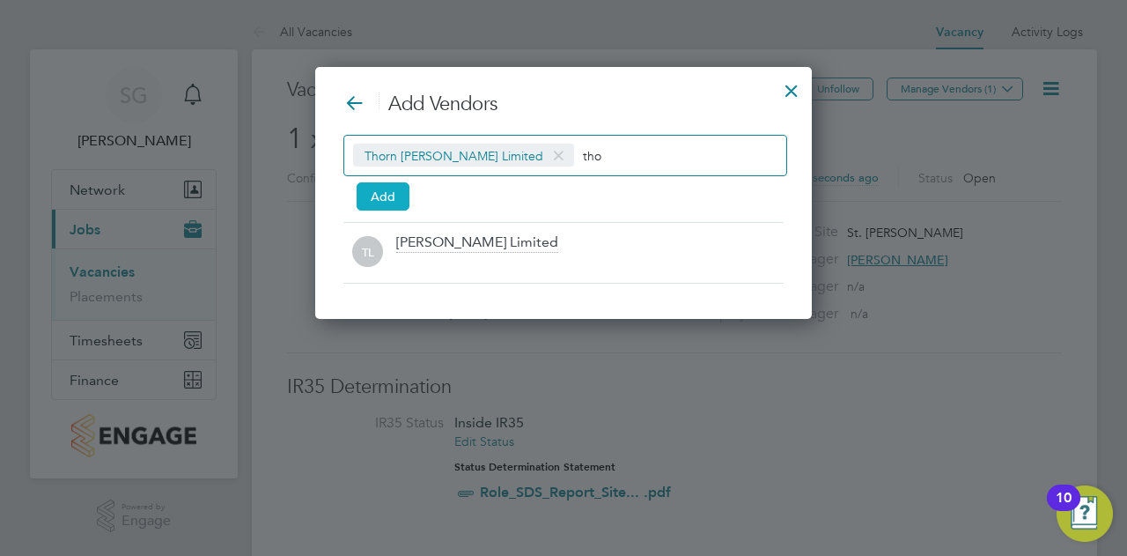
click at [400, 195] on button "Add" at bounding box center [383, 196] width 53 height 28
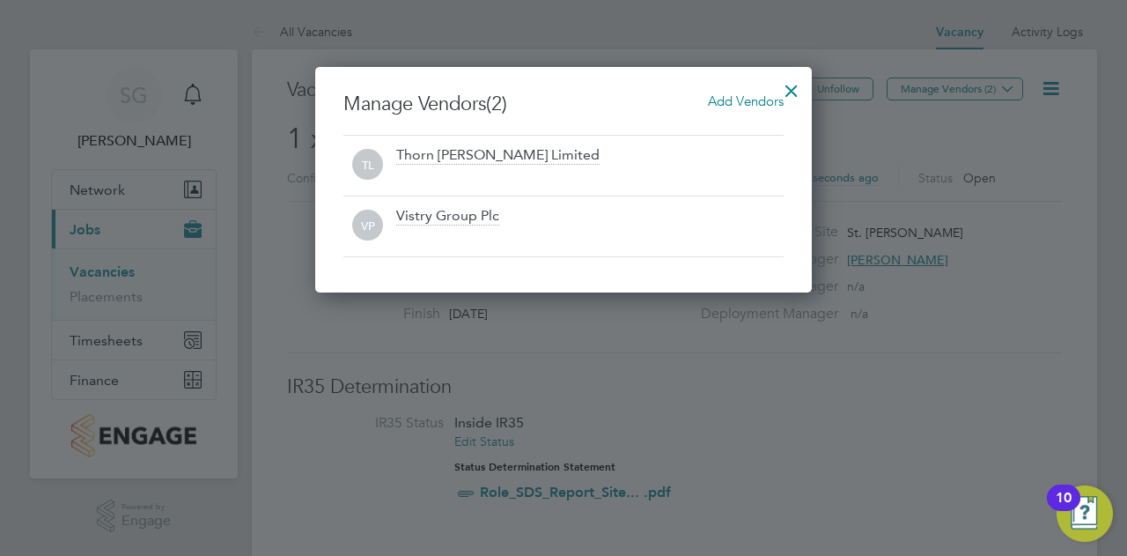
click at [788, 85] on div at bounding box center [792, 86] width 32 height 32
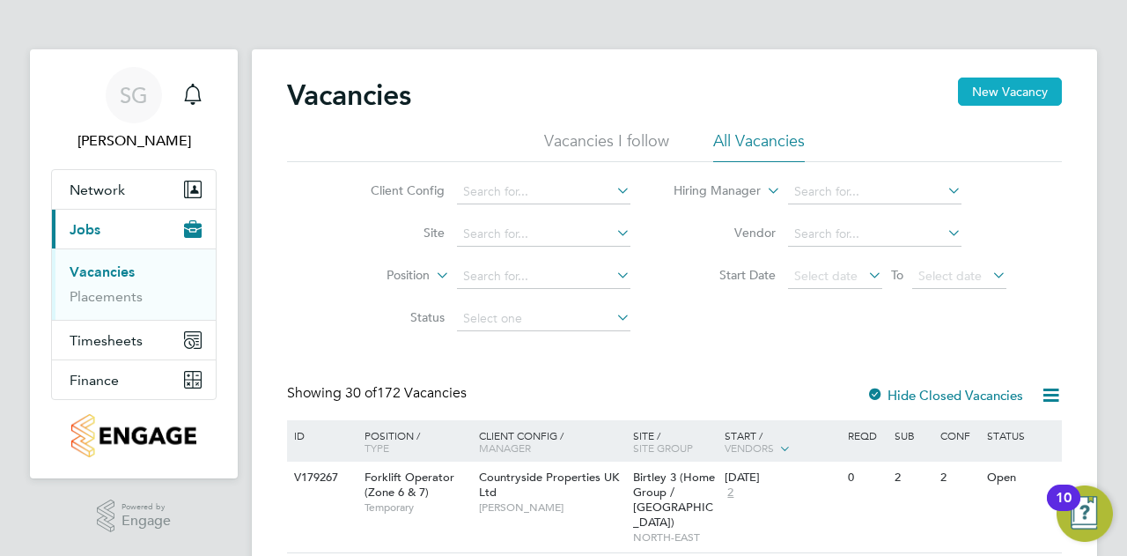
click at [1023, 88] on button "New Vacancy" at bounding box center [1010, 91] width 104 height 28
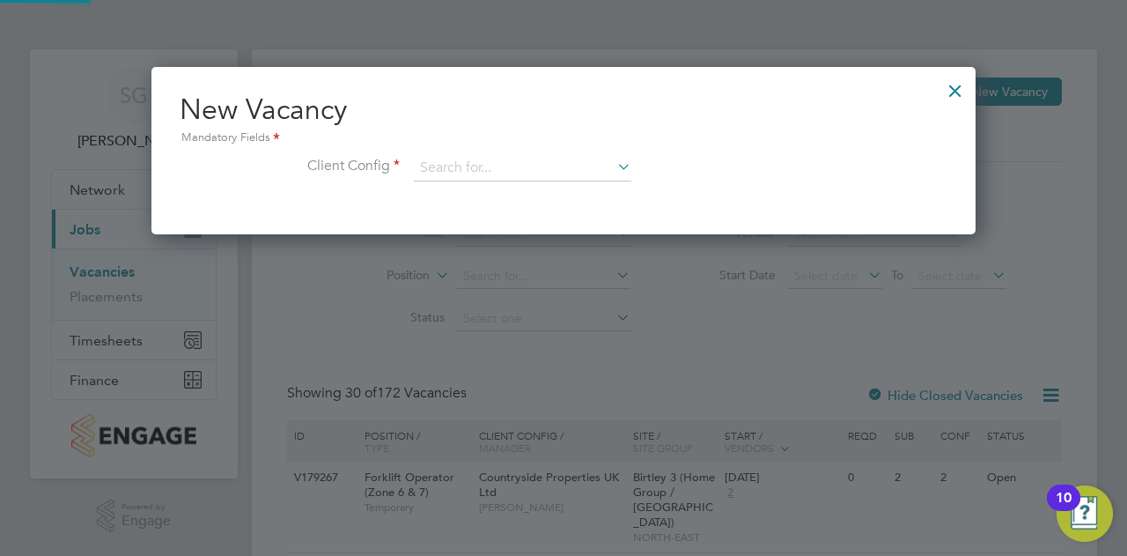
scroll to position [166, 824]
click at [500, 168] on input at bounding box center [523, 168] width 218 height 26
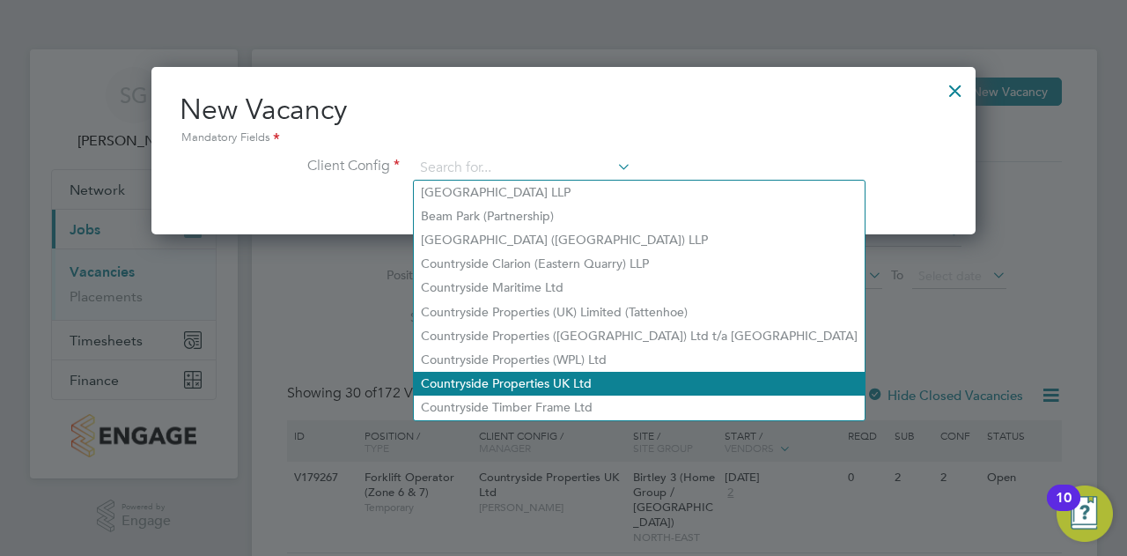
click at [541, 382] on li "Countryside Properties UK Ltd" at bounding box center [639, 384] width 451 height 24
type input "Countryside Properties UK Ltd"
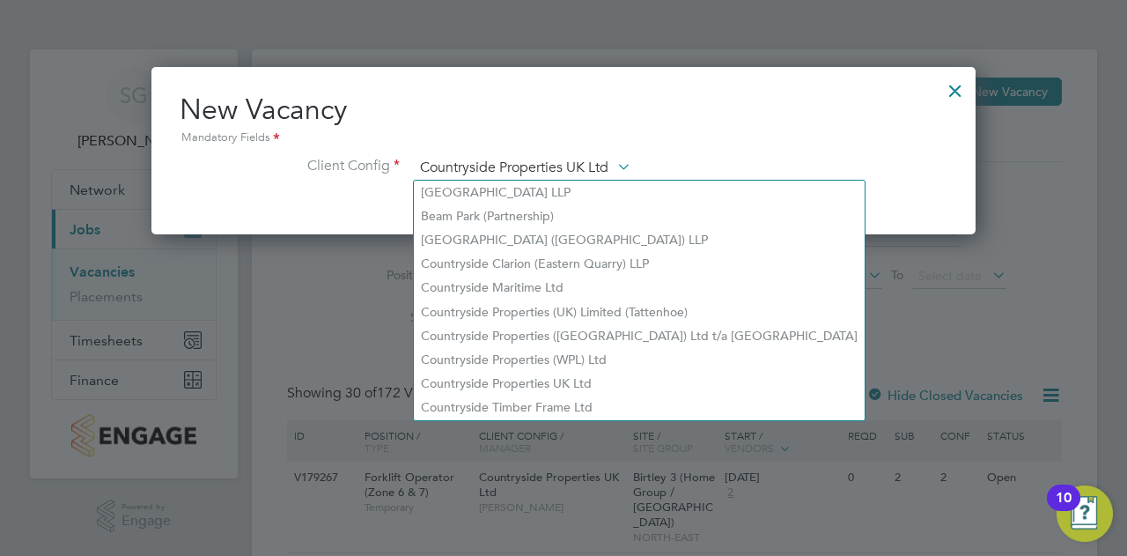
scroll to position [295, 824]
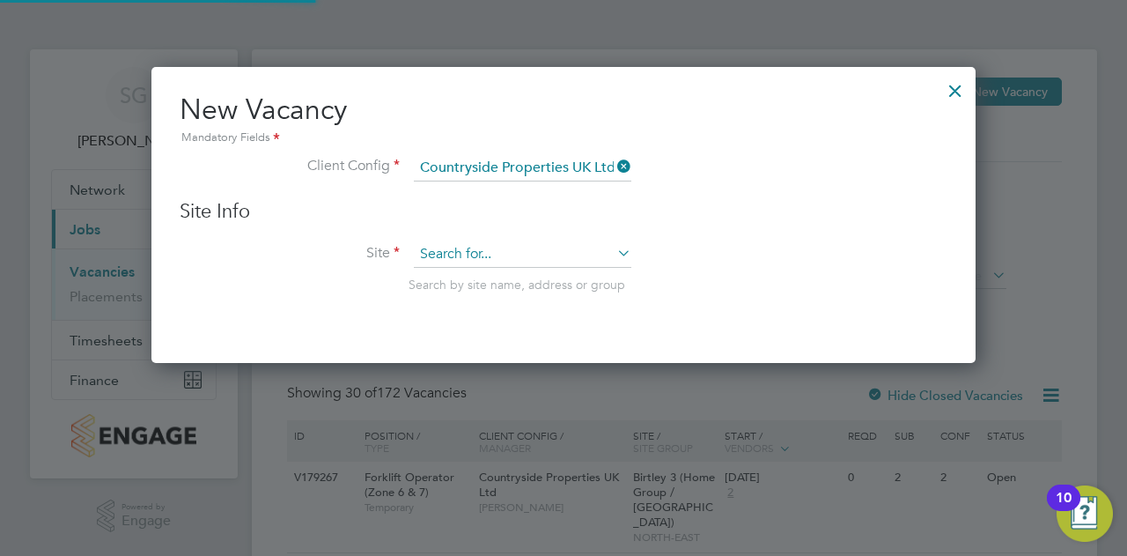
click at [461, 256] on input at bounding box center [523, 254] width 218 height 26
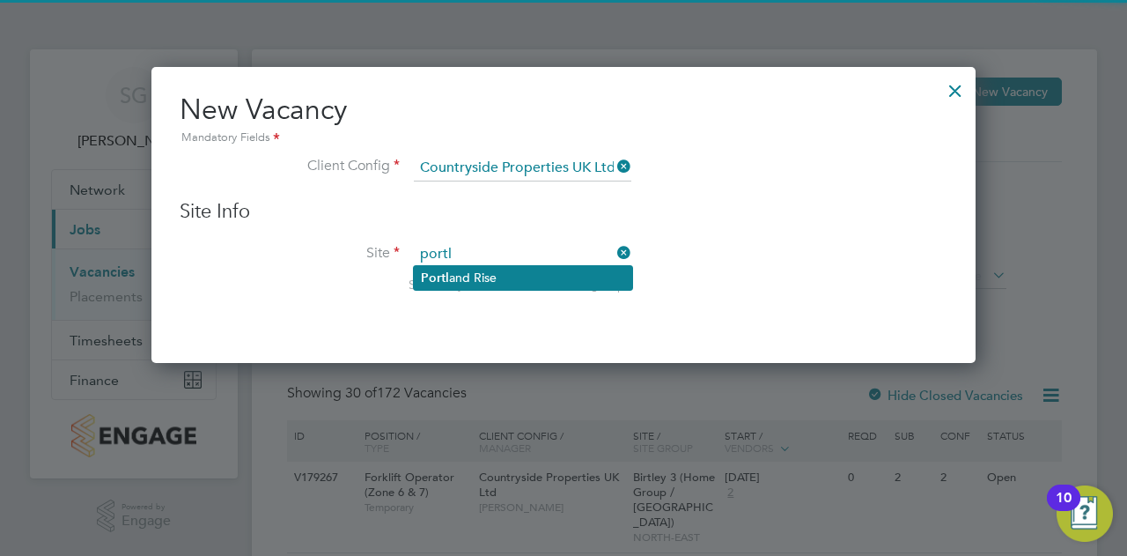
click at [465, 268] on li "Portl and Rise" at bounding box center [523, 278] width 218 height 24
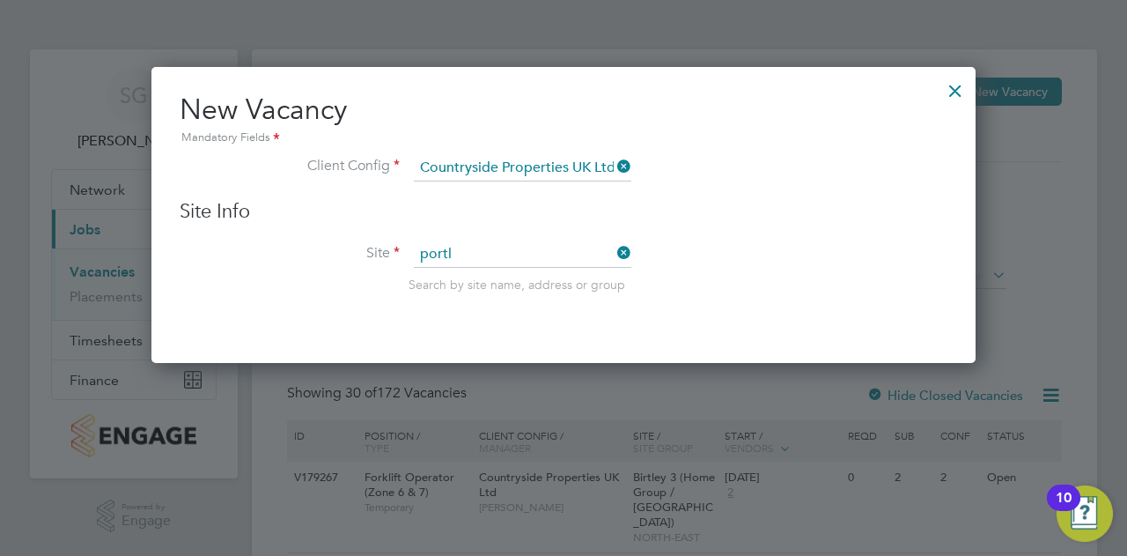
type input "Portland Rise"
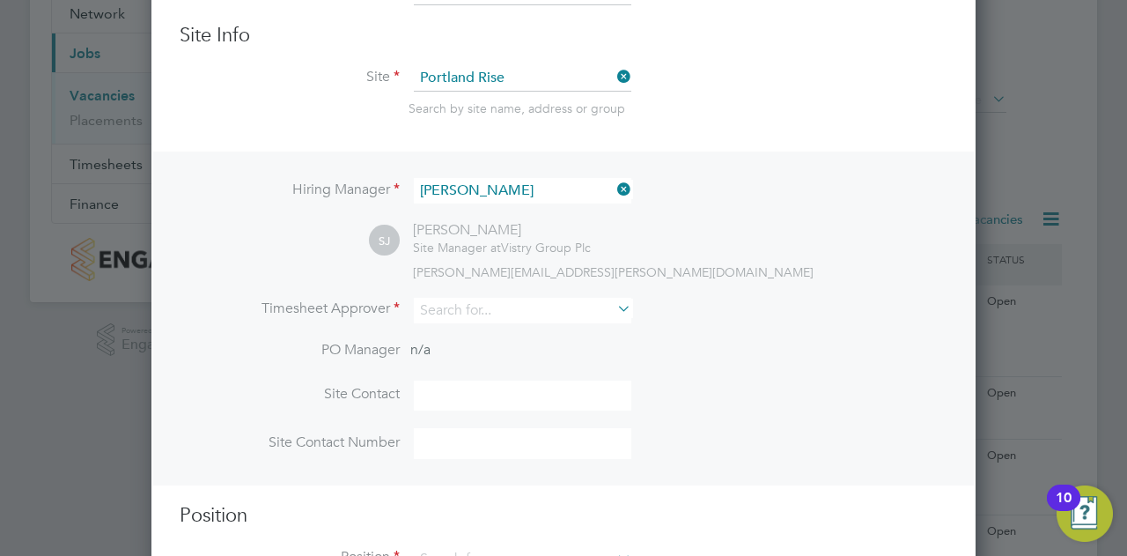
scroll to position [264, 0]
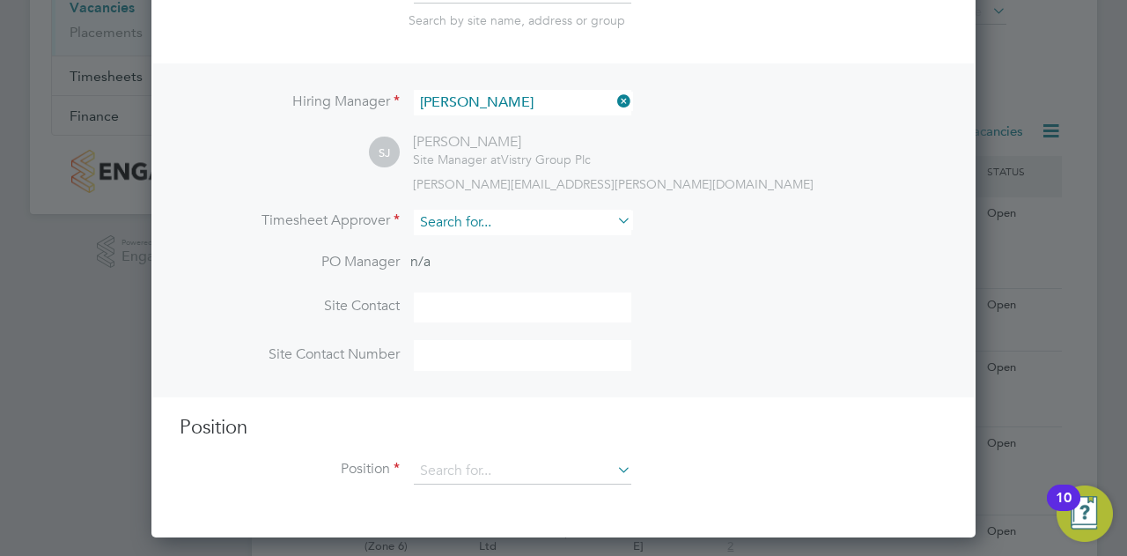
click at [477, 218] on input at bounding box center [523, 223] width 218 height 26
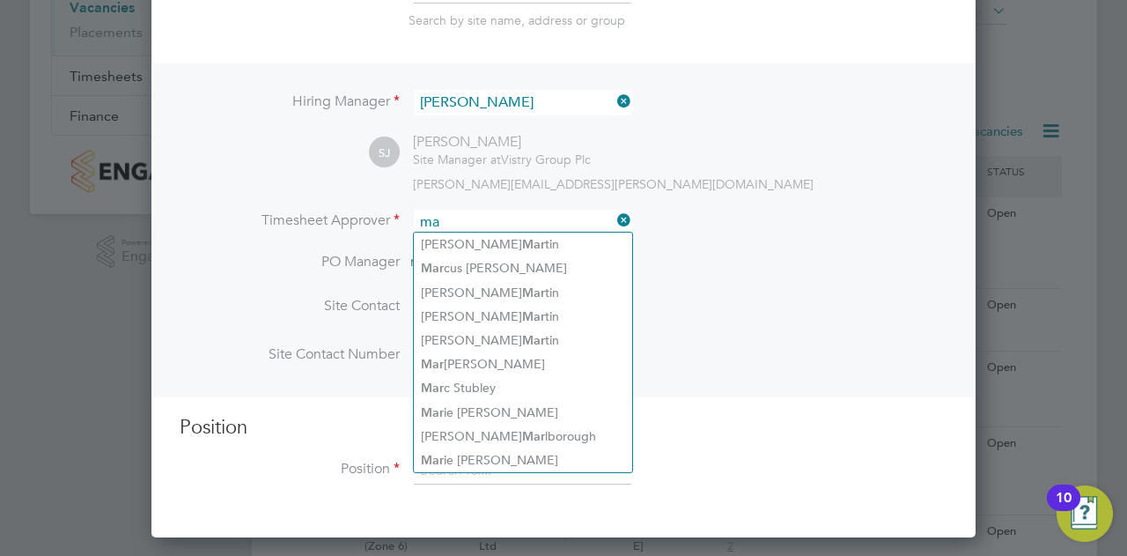
type input "m"
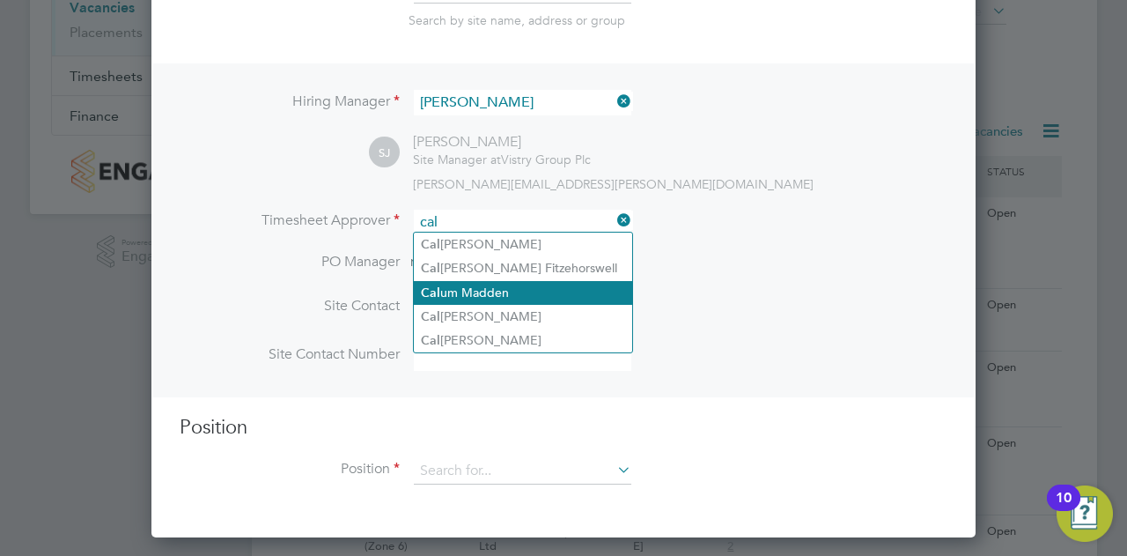
click at [483, 291] on li "Cal um Madden" at bounding box center [523, 293] width 218 height 24
type input "[PERSON_NAME]"
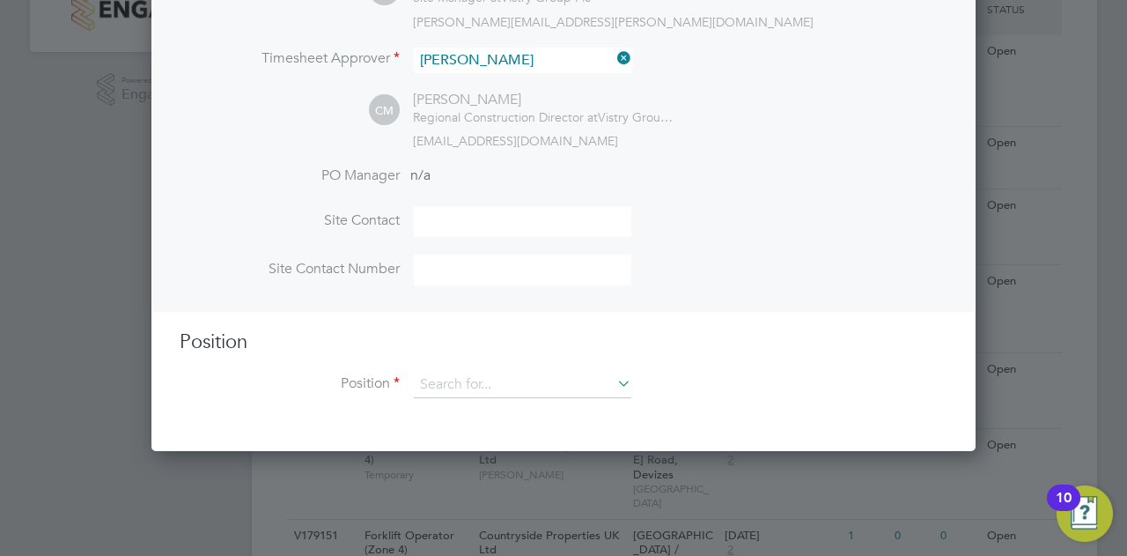
scroll to position [528, 0]
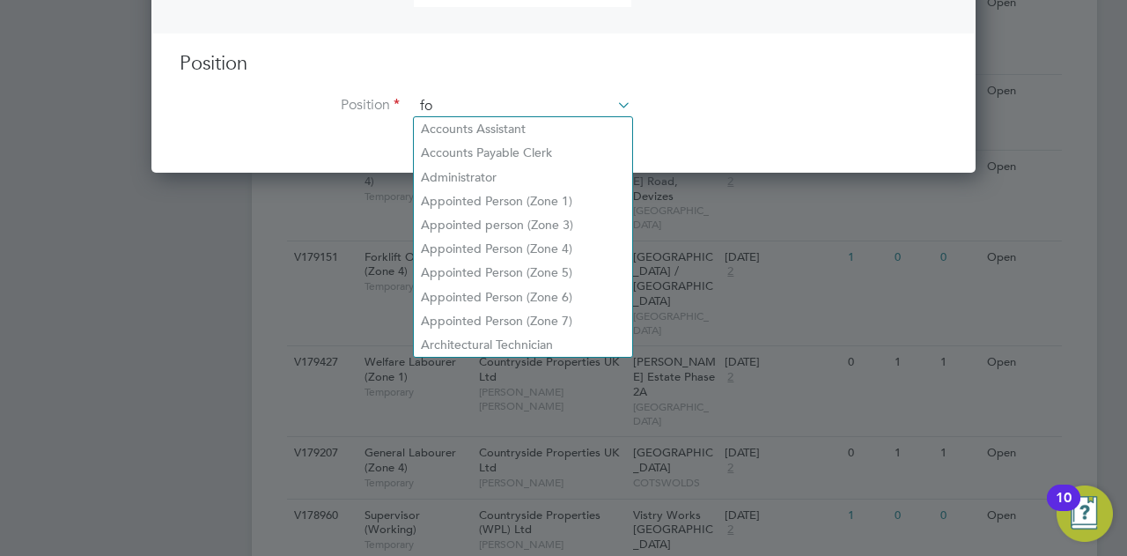
scroll to position [2526, 824]
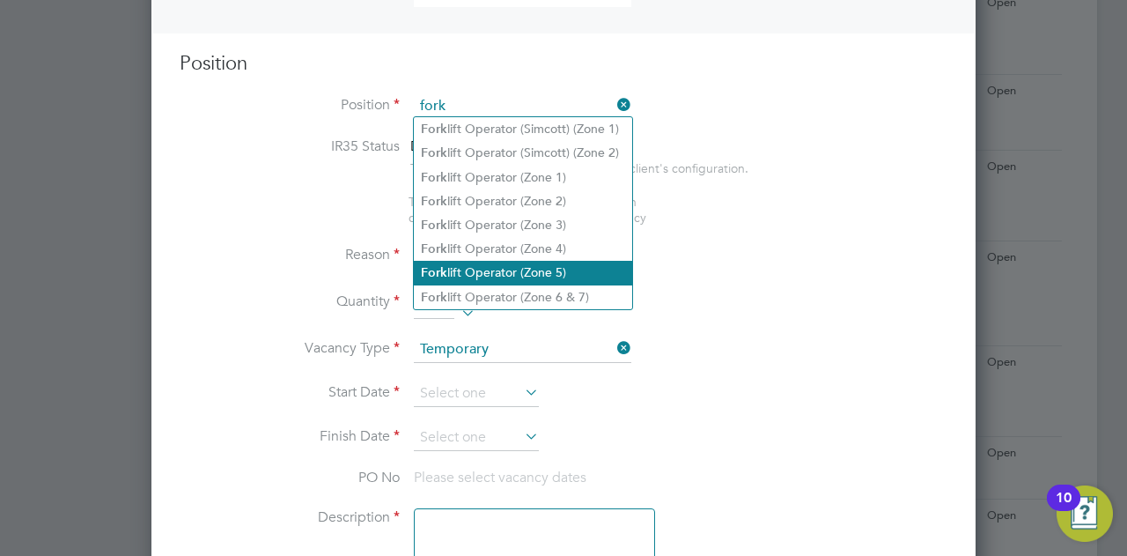
click at [491, 263] on li "Fork lift Operator (Zone 5)" at bounding box center [523, 273] width 218 height 24
type input "Forklift Operator (Zone 5)"
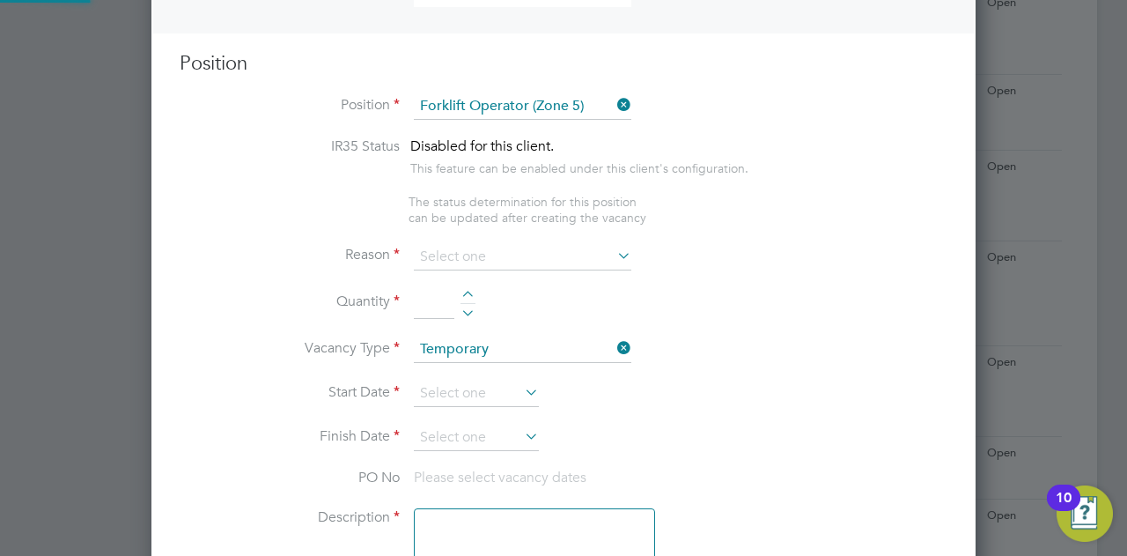
type textarea "Operate construction plant. Telehandlers / Rough Terrain Trucks. Delivering lar…"
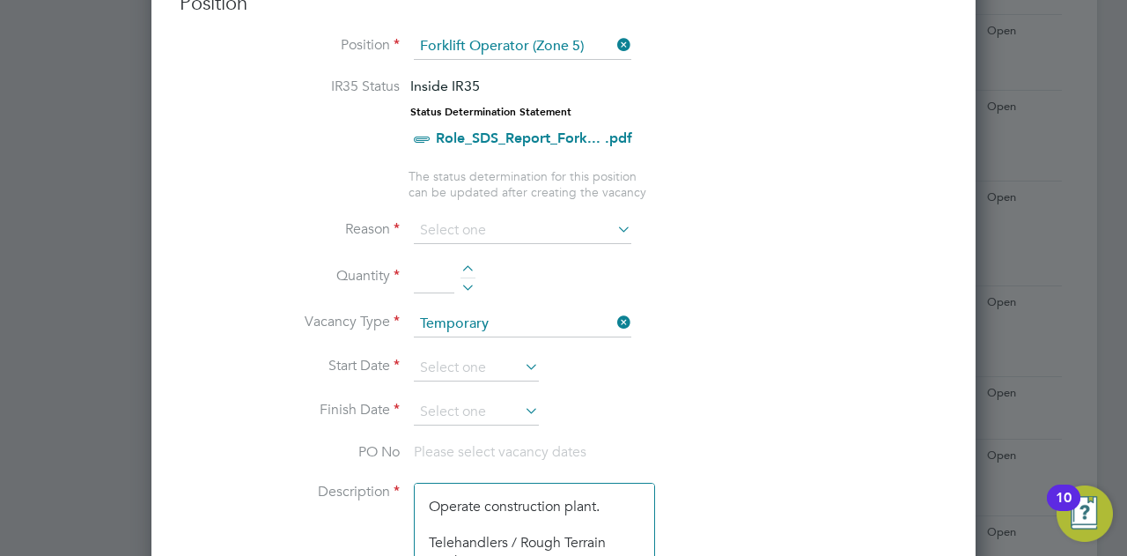
scroll to position [881, 0]
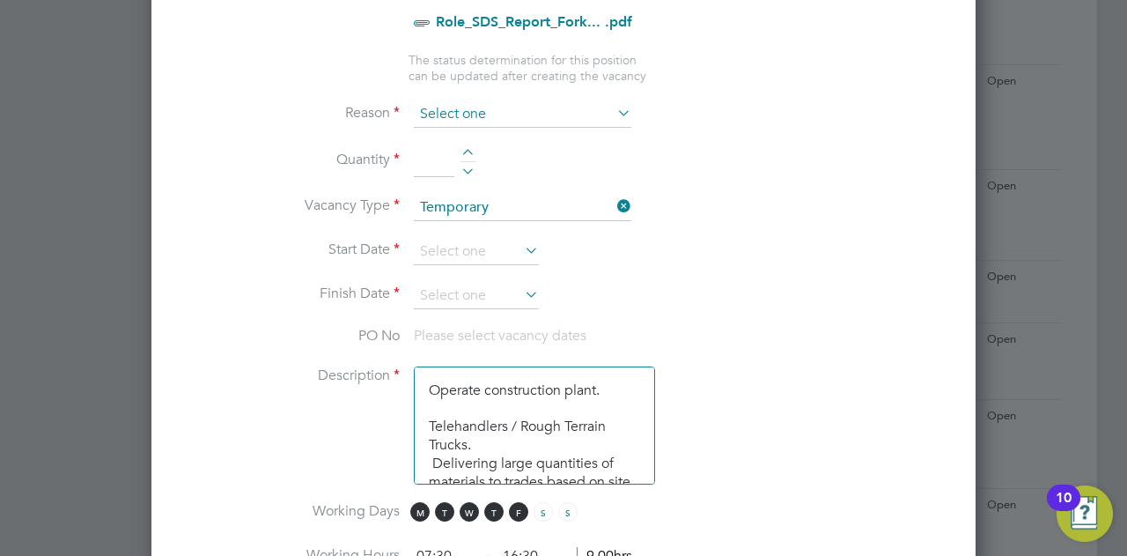
click at [521, 109] on input at bounding box center [523, 114] width 218 height 26
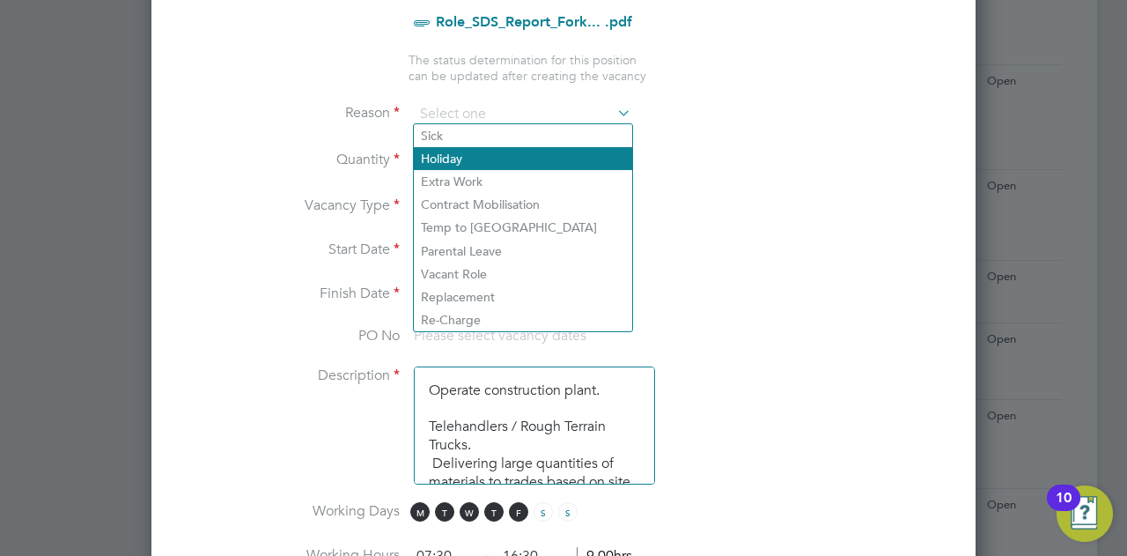
click at [458, 161] on li "Holiday" at bounding box center [523, 158] width 218 height 23
type input "Holiday"
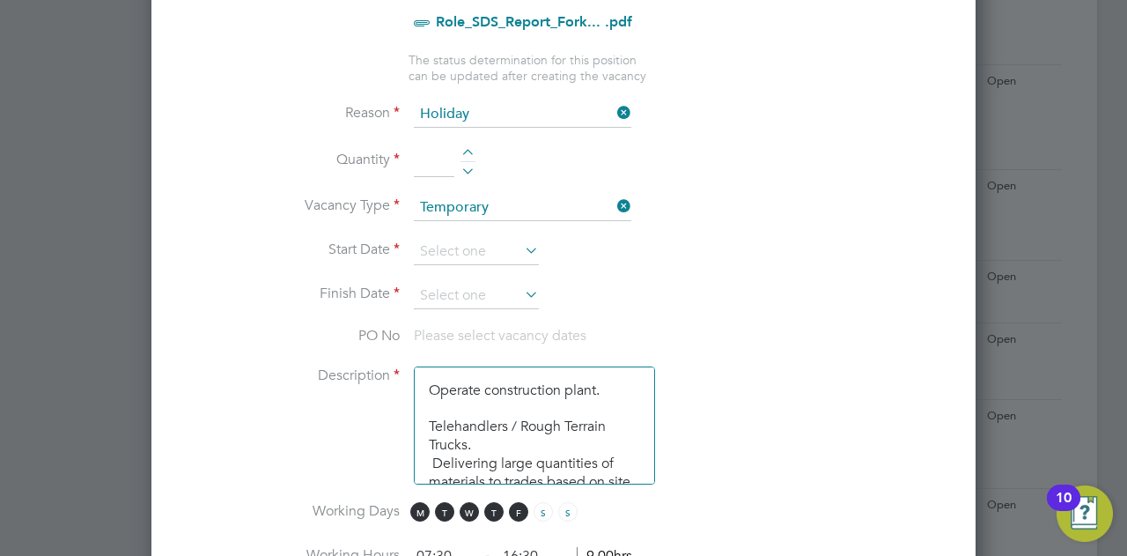
click at [467, 150] on div at bounding box center [468, 155] width 15 height 12
type input "1"
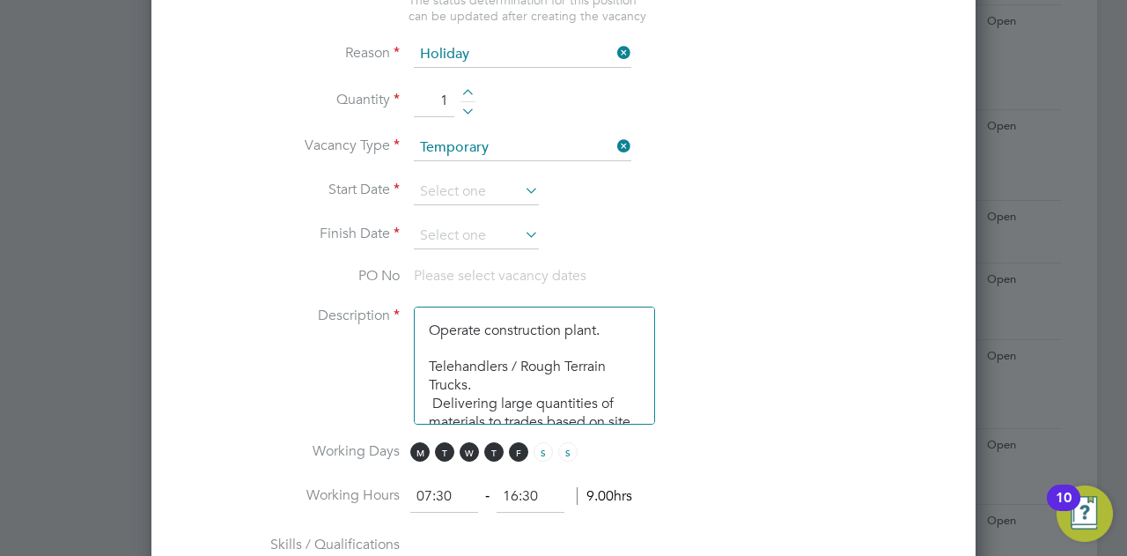
scroll to position [969, 0]
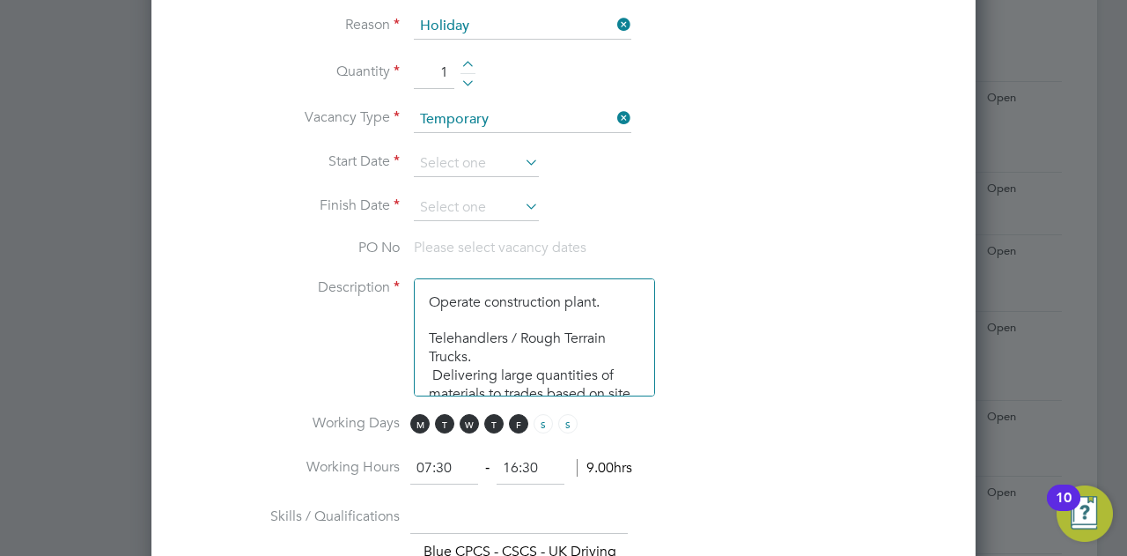
click at [521, 155] on icon at bounding box center [521, 162] width 0 height 25
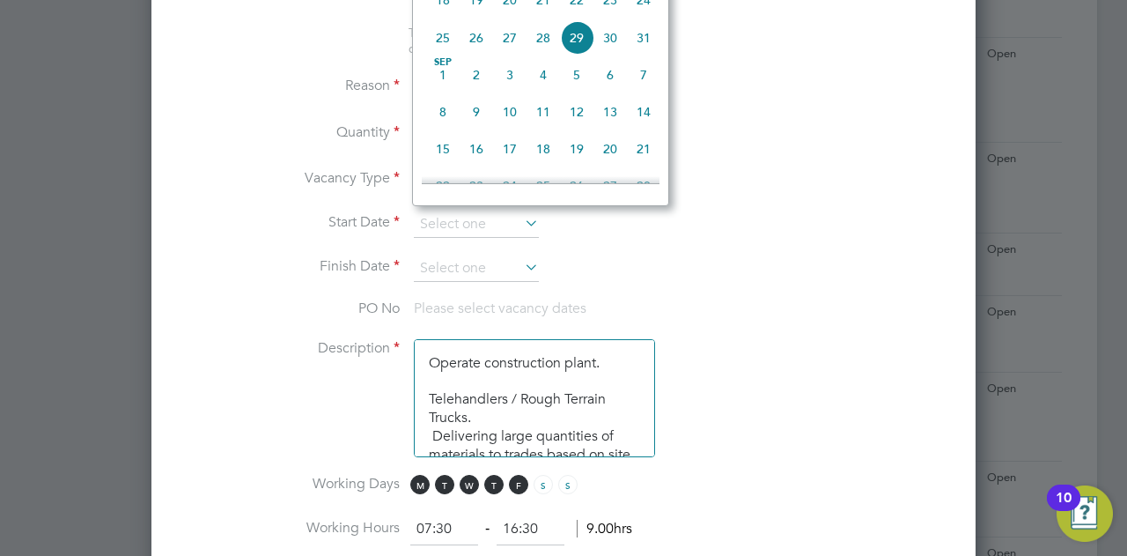
scroll to position [881, 0]
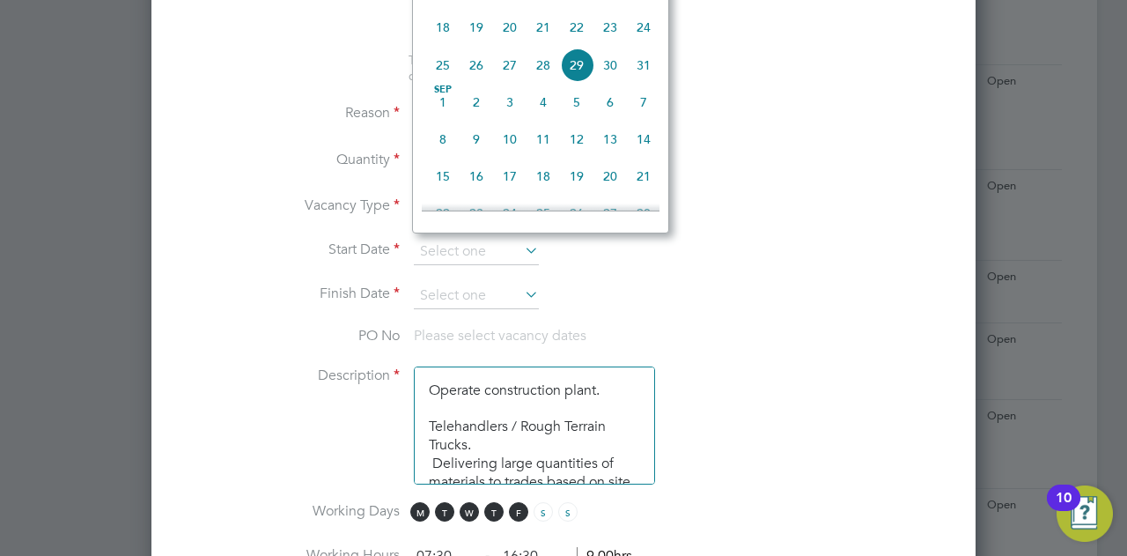
click at [540, 36] on span "21" at bounding box center [543, 27] width 33 height 33
type input "21 Aug 2025"
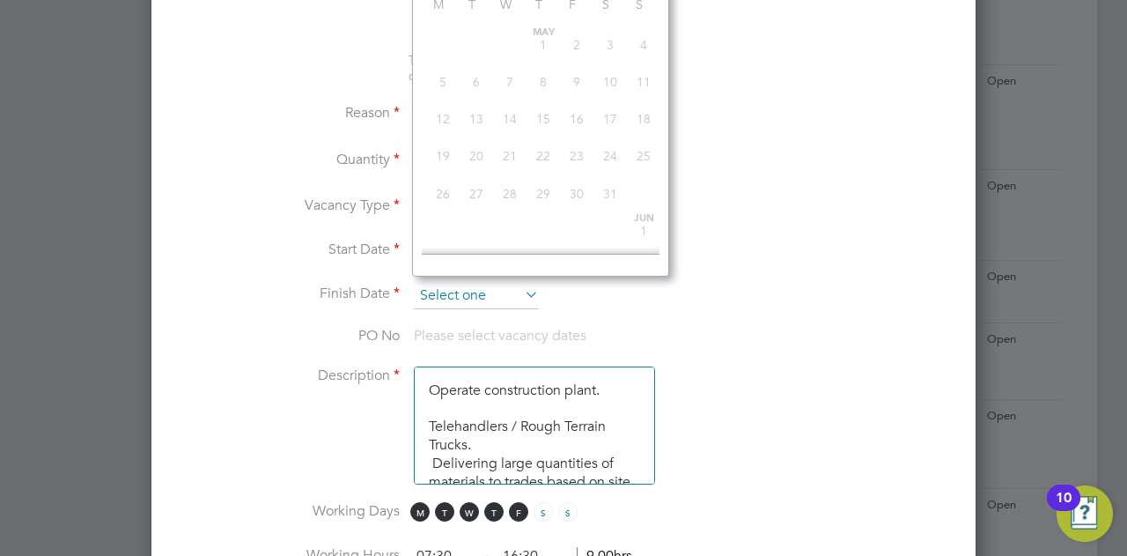
click at [492, 298] on input at bounding box center [476, 296] width 125 height 26
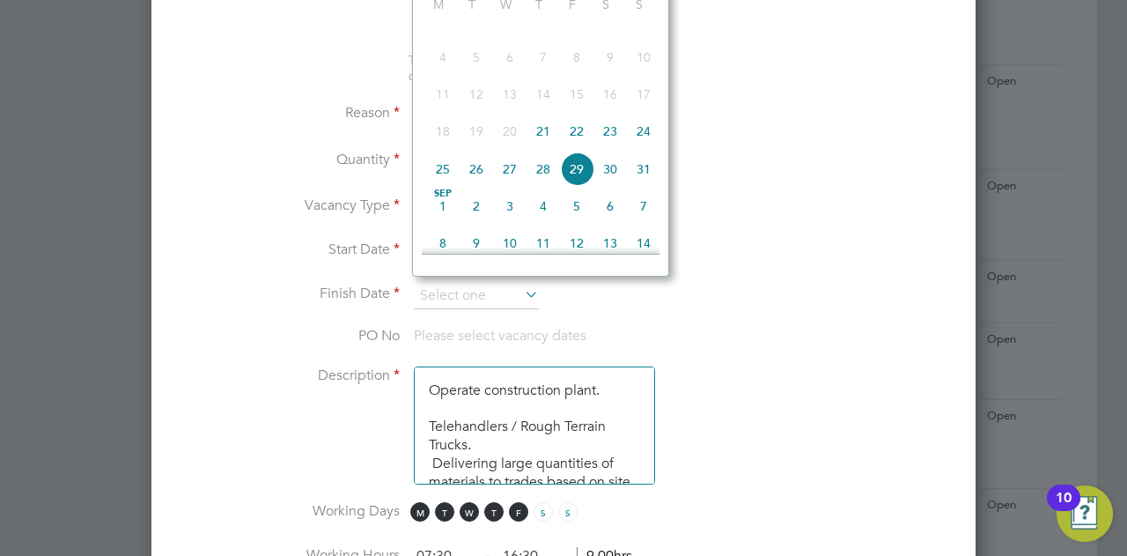
scroll to position [592, 0]
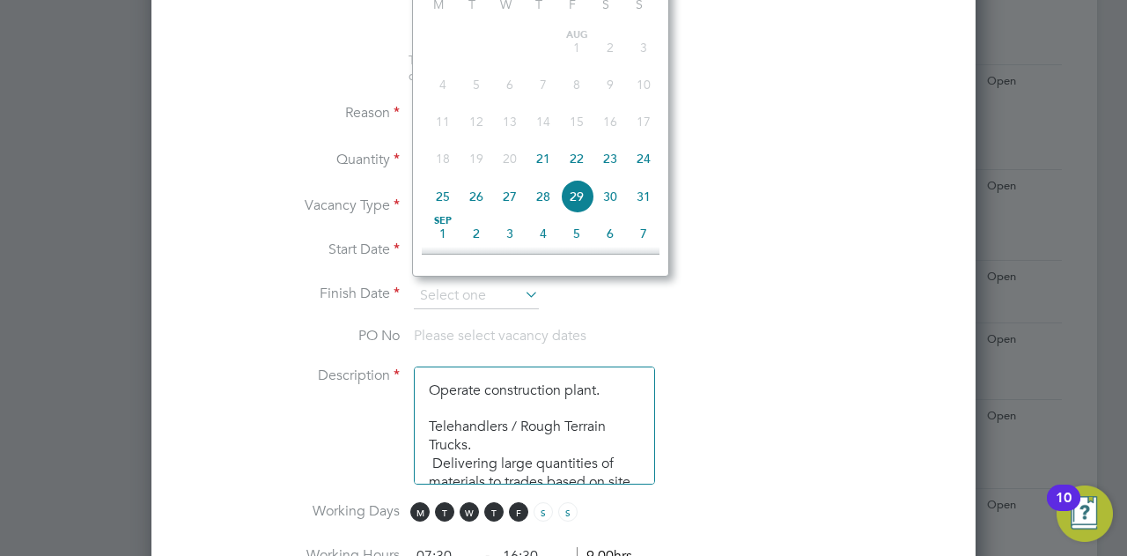
click at [573, 171] on span "22" at bounding box center [576, 158] width 33 height 33
type input "22 Aug 2025"
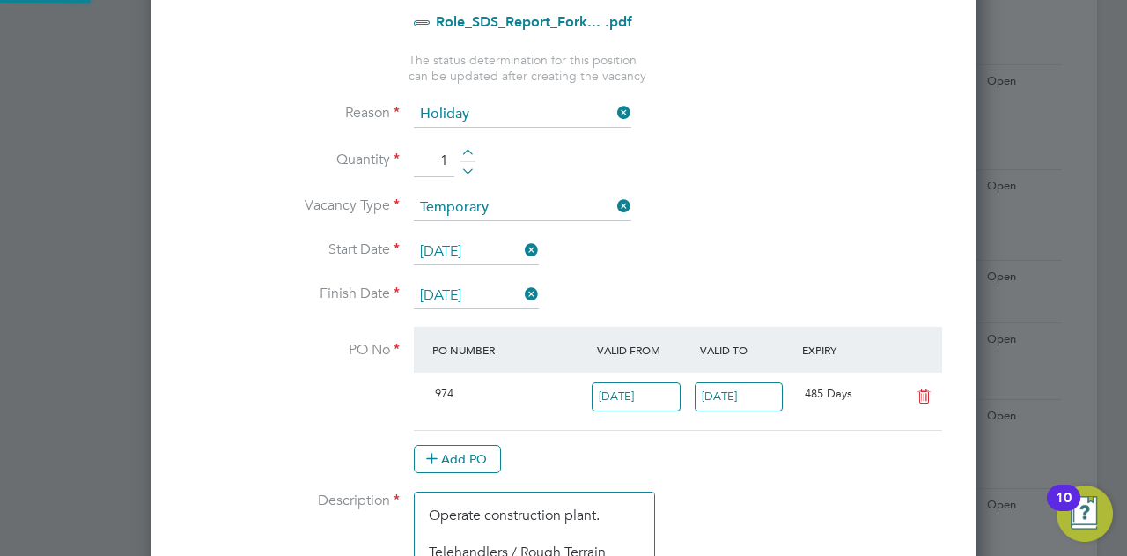
scroll to position [30, 166]
click at [763, 230] on li "Vacancy Type Temporary" at bounding box center [564, 217] width 768 height 44
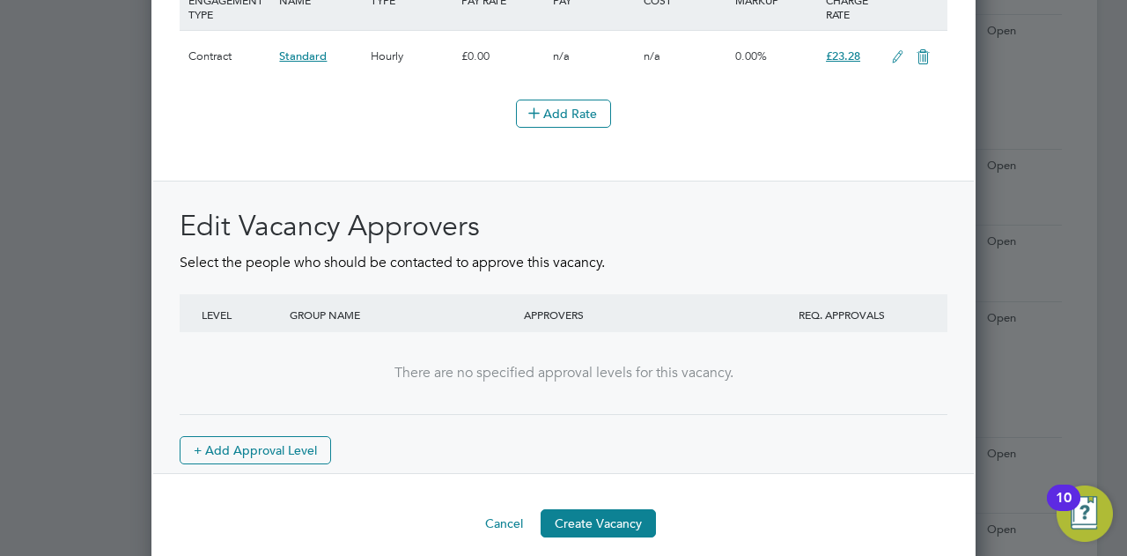
scroll to position [2210, 0]
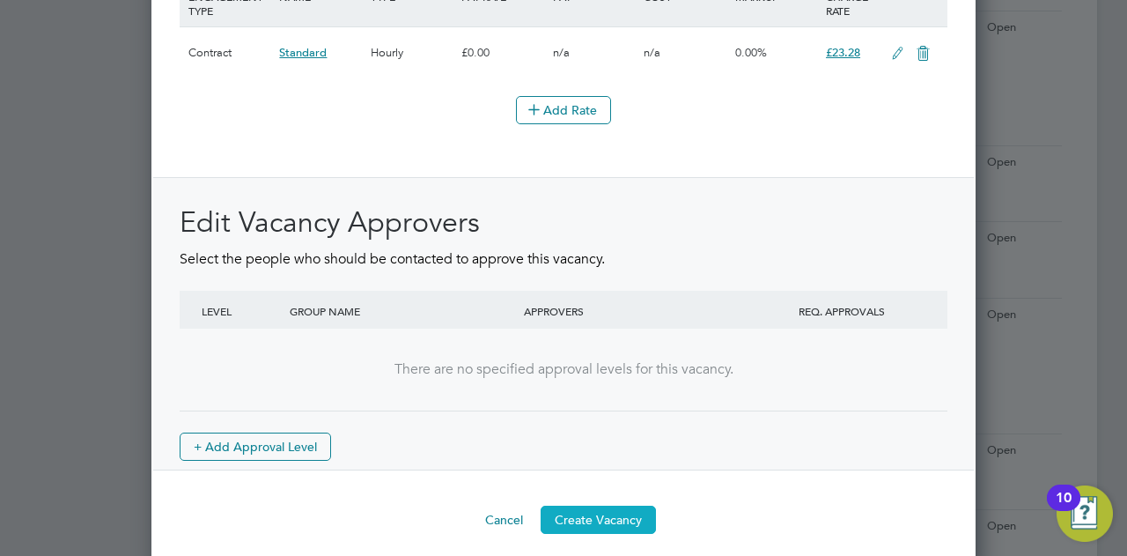
click at [585, 508] on button "Create Vacancy" at bounding box center [598, 519] width 115 height 28
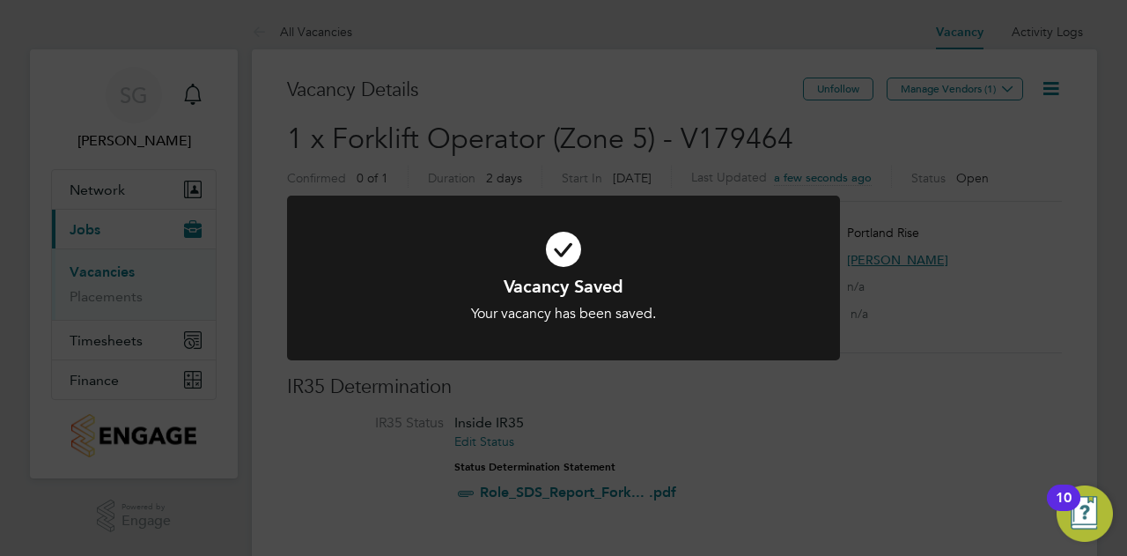
drag, startPoint x: 787, startPoint y: 399, endPoint x: 787, endPoint y: 388, distance: 10.6
click at [787, 399] on div "Vacancy Saved Your vacancy has been saved. Cancel Okay" at bounding box center [563, 278] width 1127 height 556
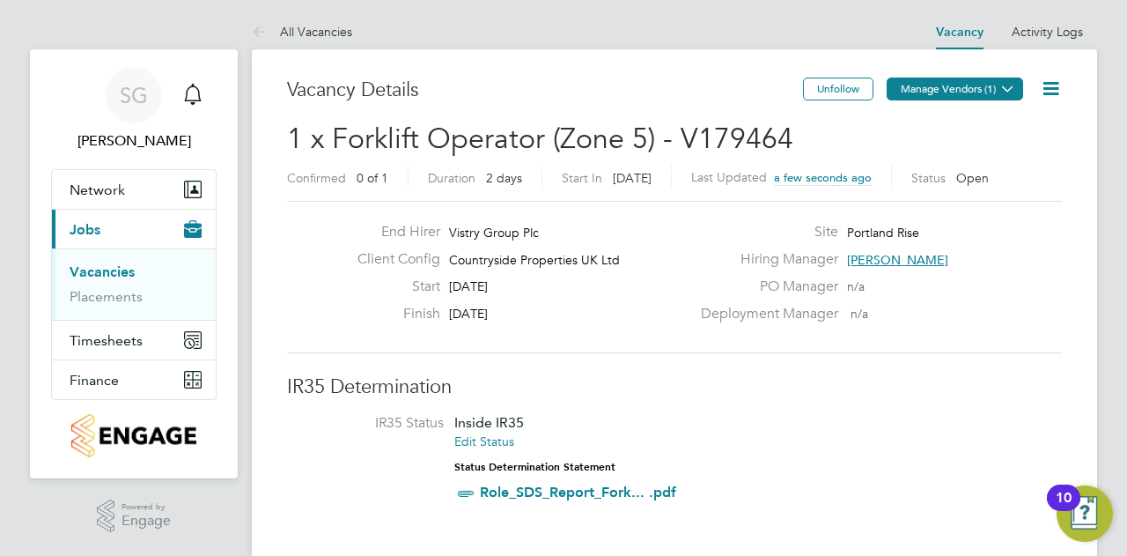
click at [941, 87] on button "Manage Vendors (1)" at bounding box center [955, 88] width 137 height 23
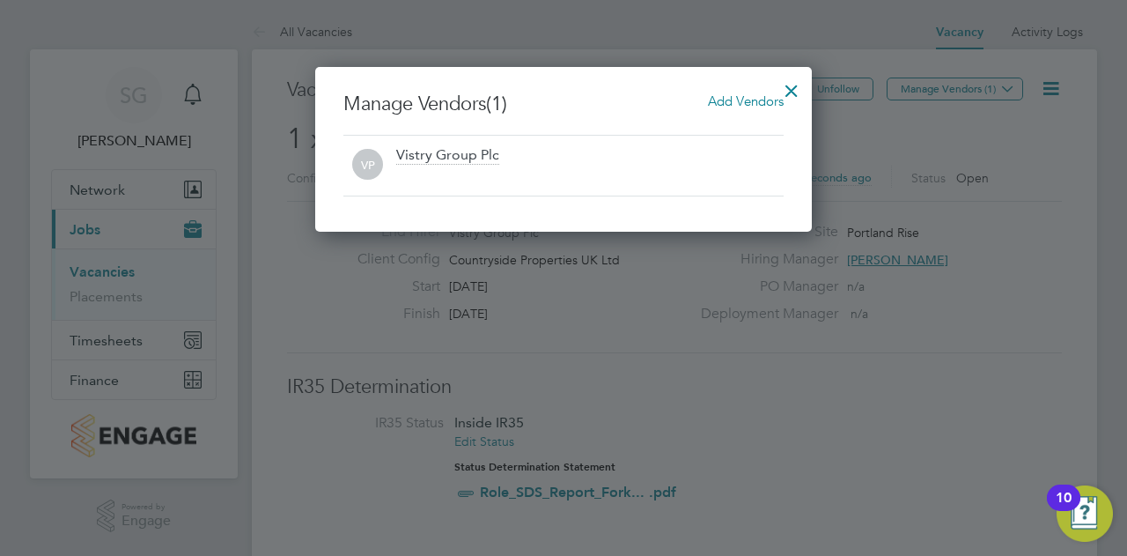
click at [752, 99] on span "Add Vendors" at bounding box center [746, 100] width 76 height 17
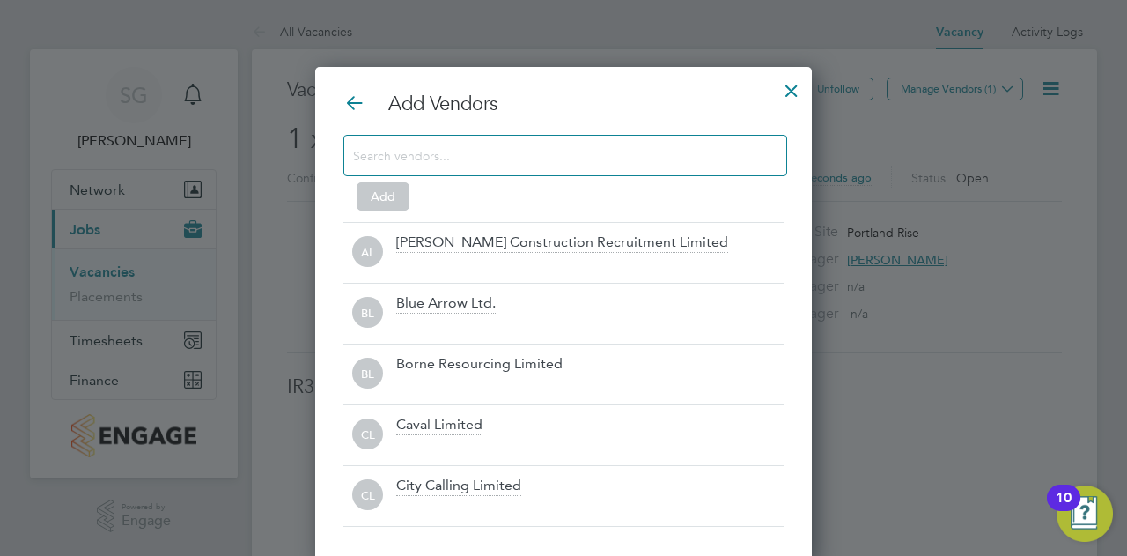
click at [448, 159] on input at bounding box center [551, 155] width 396 height 23
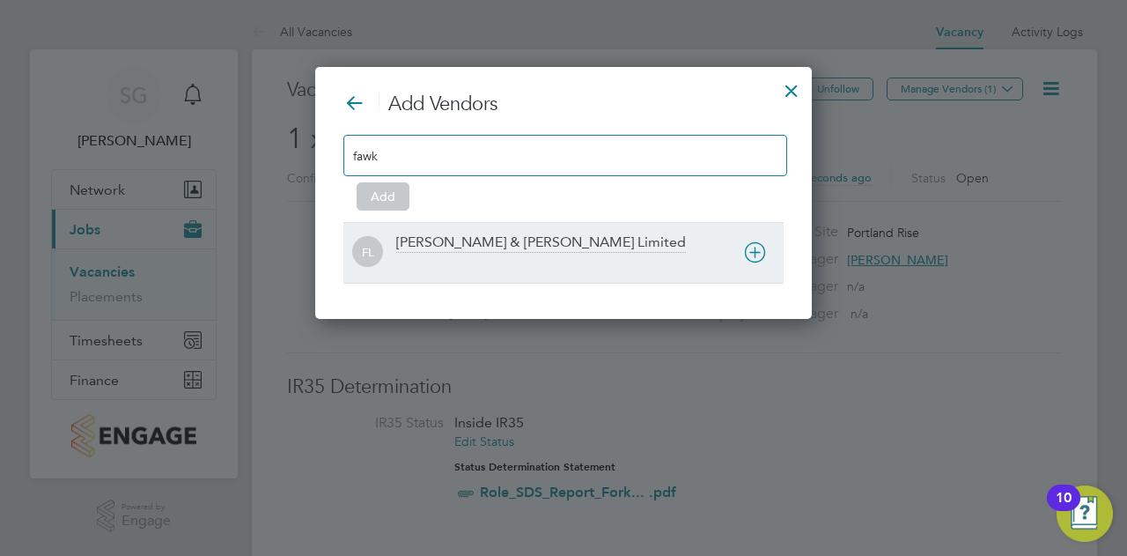
type input "fawk"
click at [763, 246] on icon at bounding box center [755, 252] width 22 height 22
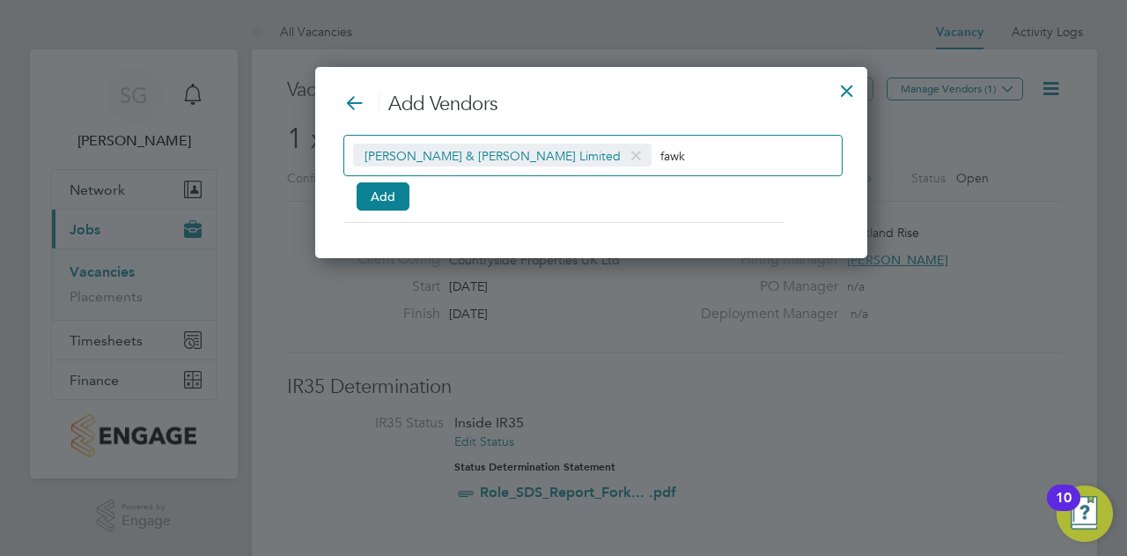
scroll to position [190, 497]
click at [391, 191] on button "Add" at bounding box center [383, 196] width 53 height 28
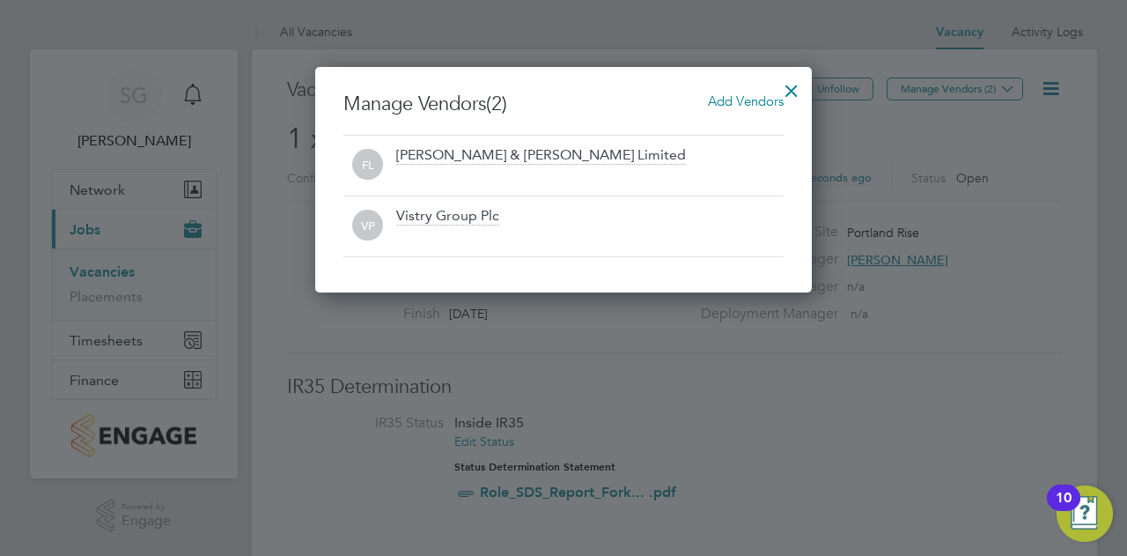
drag, startPoint x: 793, startPoint y: 92, endPoint x: 772, endPoint y: 110, distance: 26.8
click at [793, 92] on div at bounding box center [792, 86] width 32 height 32
